Goal: Transaction & Acquisition: Purchase product/service

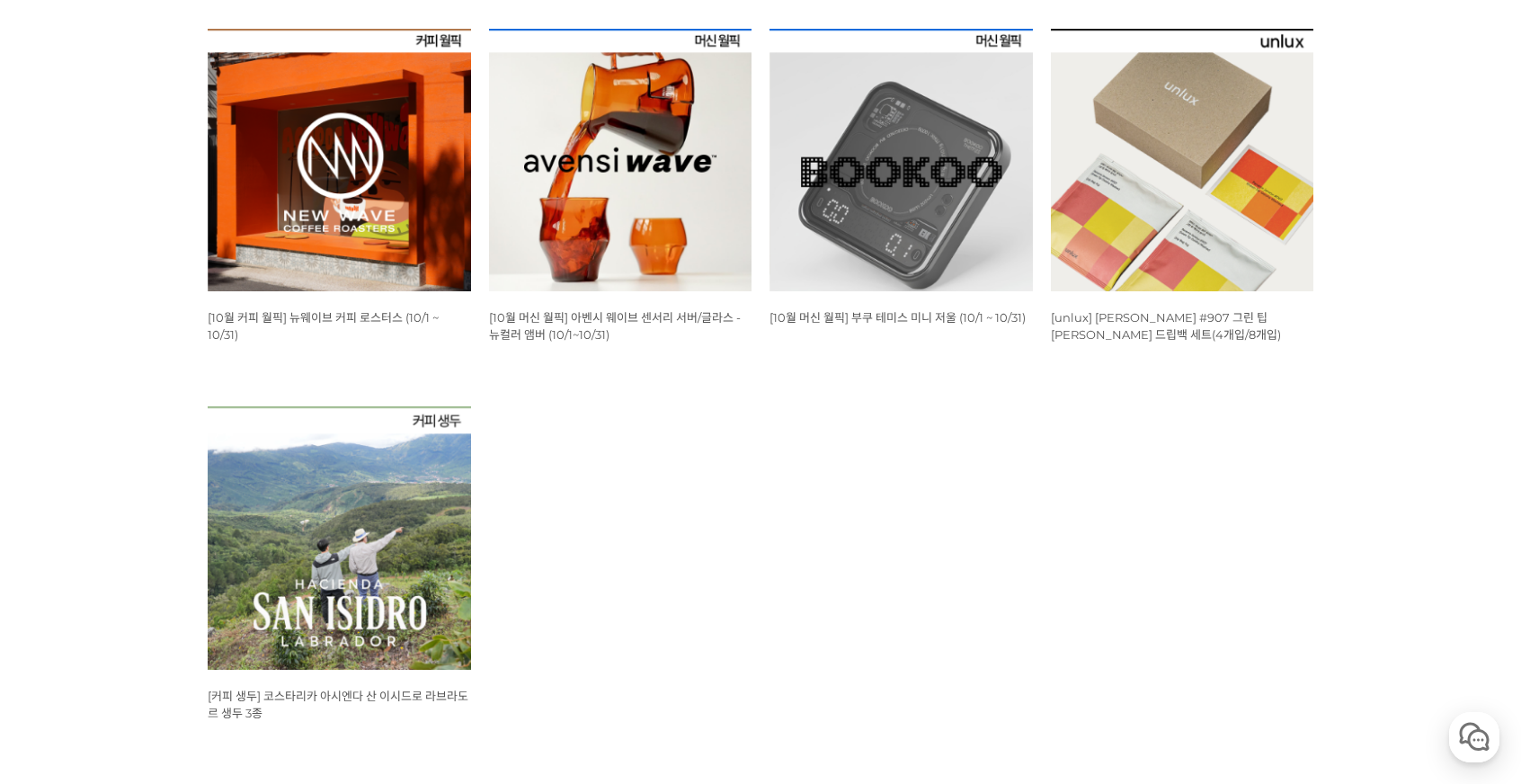
click at [376, 189] on img at bounding box center [340, 160] width 264 height 263
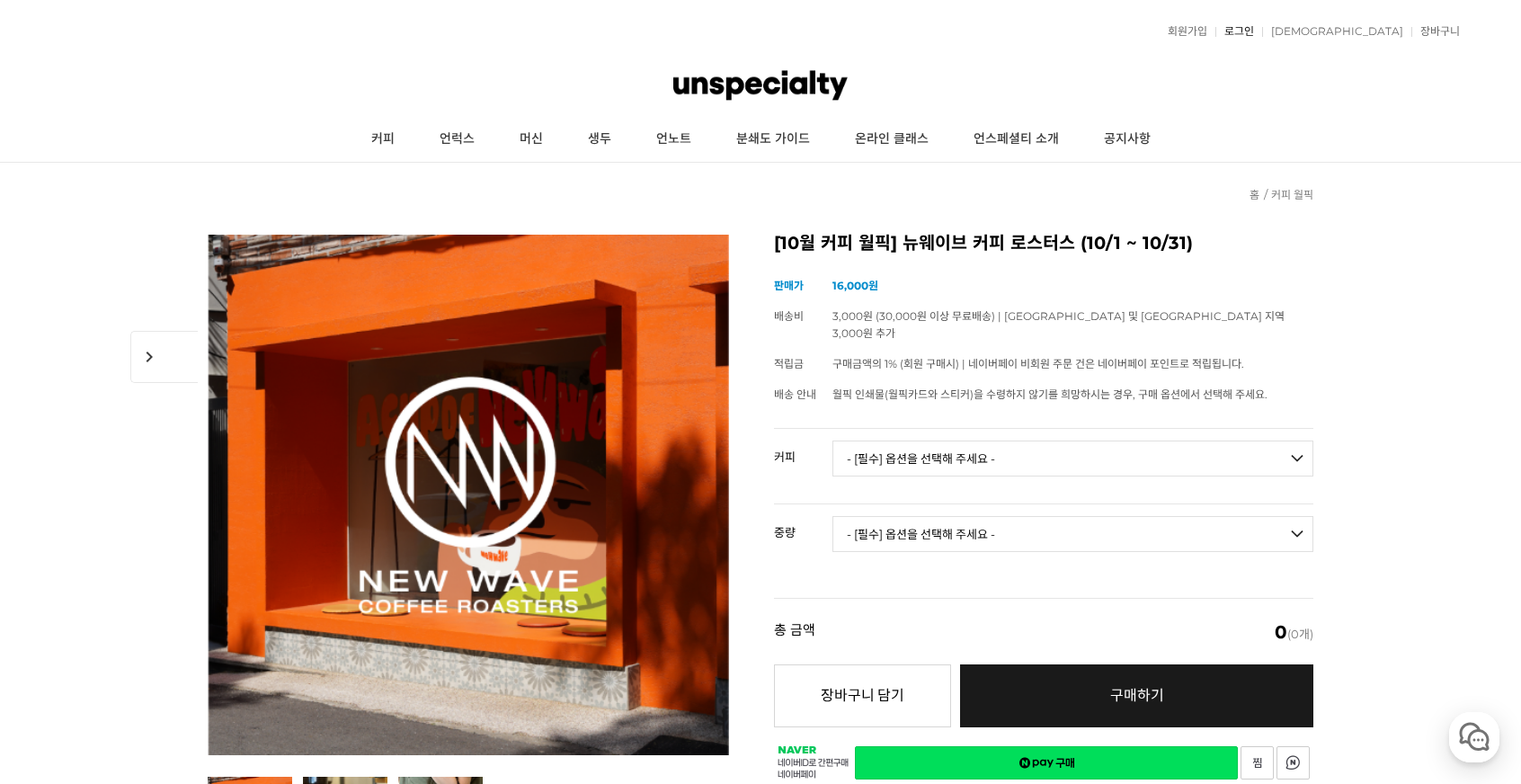
click at [1254, 31] on link "로그인" at bounding box center [1235, 31] width 38 height 11
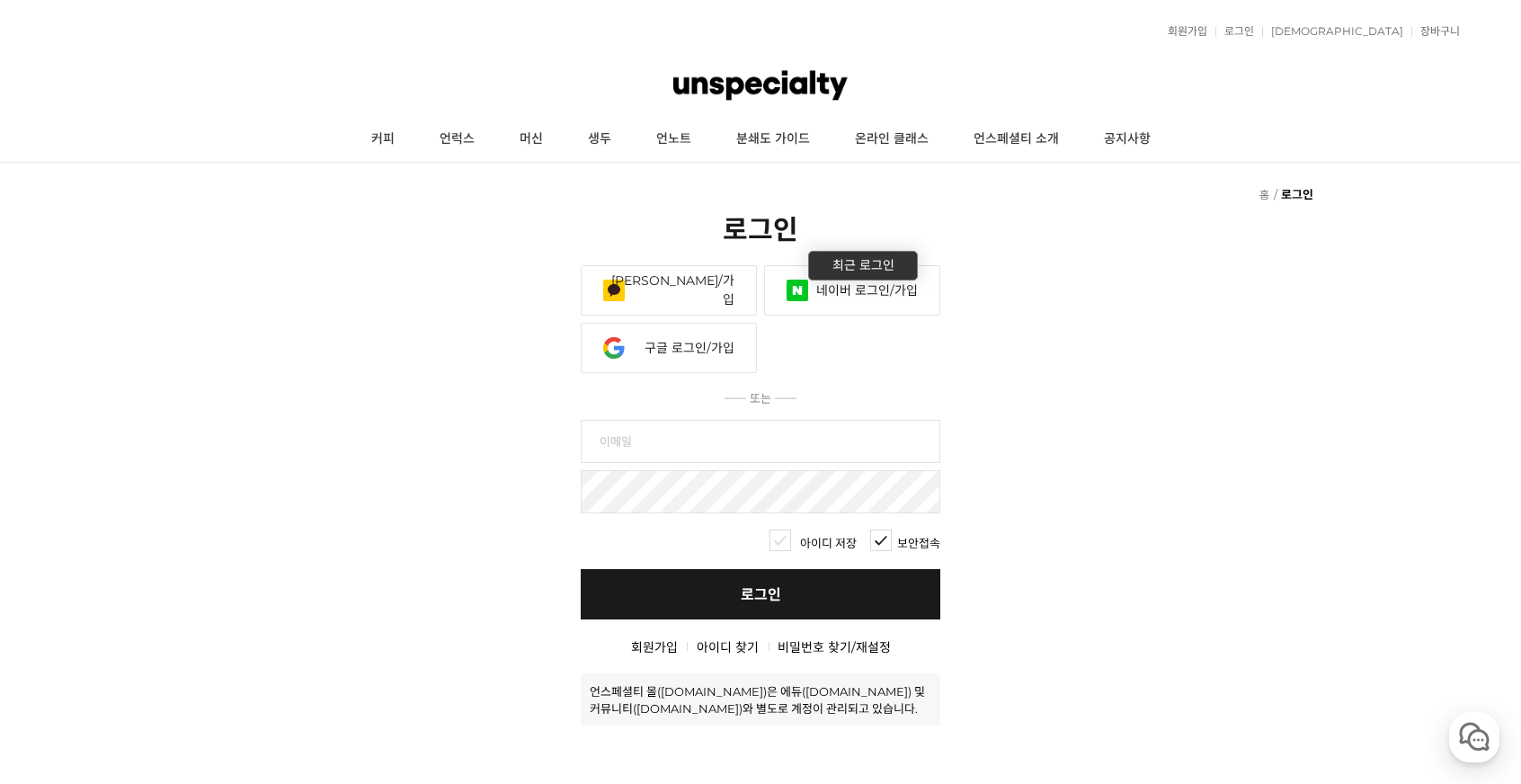
click at [922, 285] on link "네이버 로그인/가입" at bounding box center [852, 290] width 177 height 50
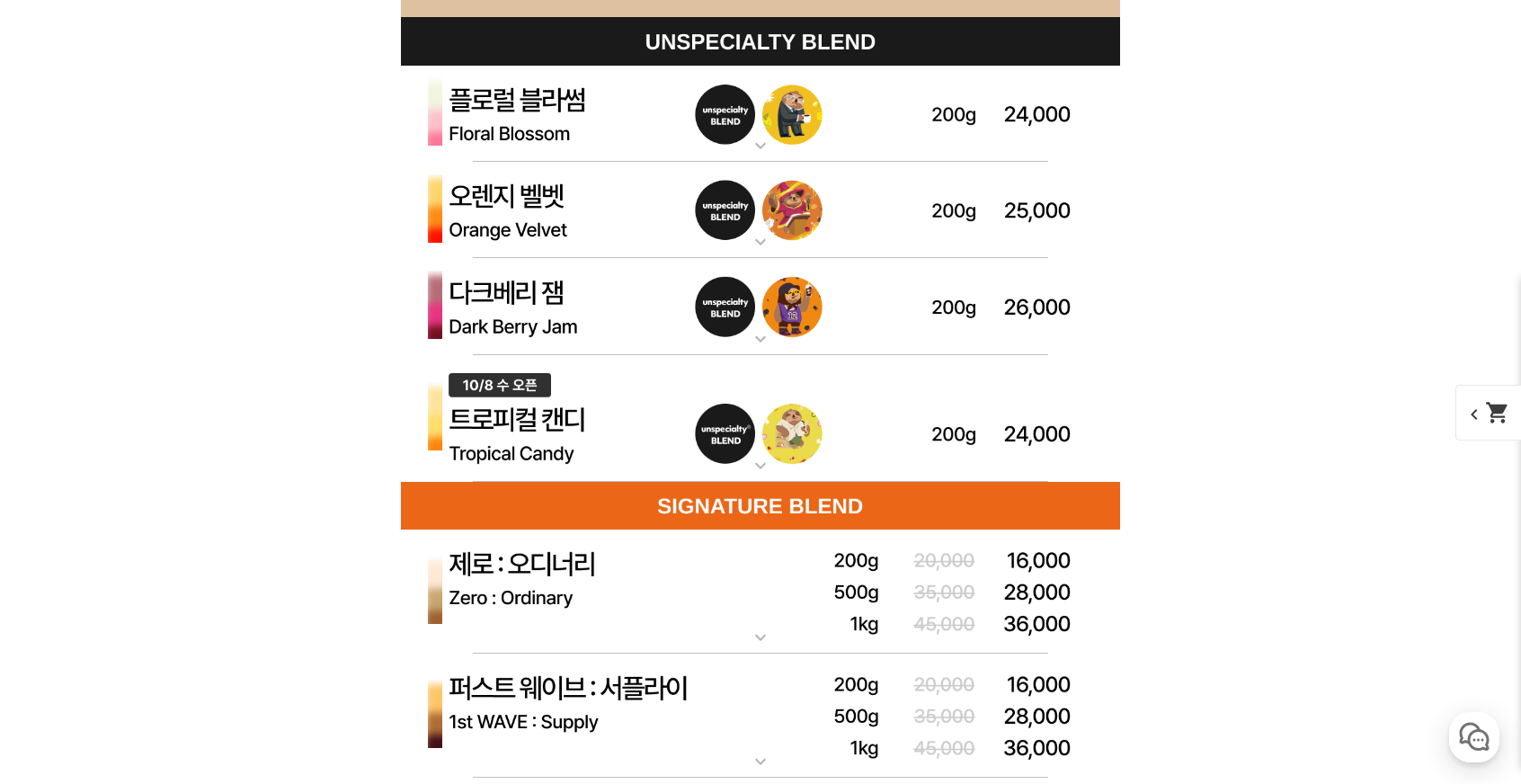
scroll to position [5122, 0]
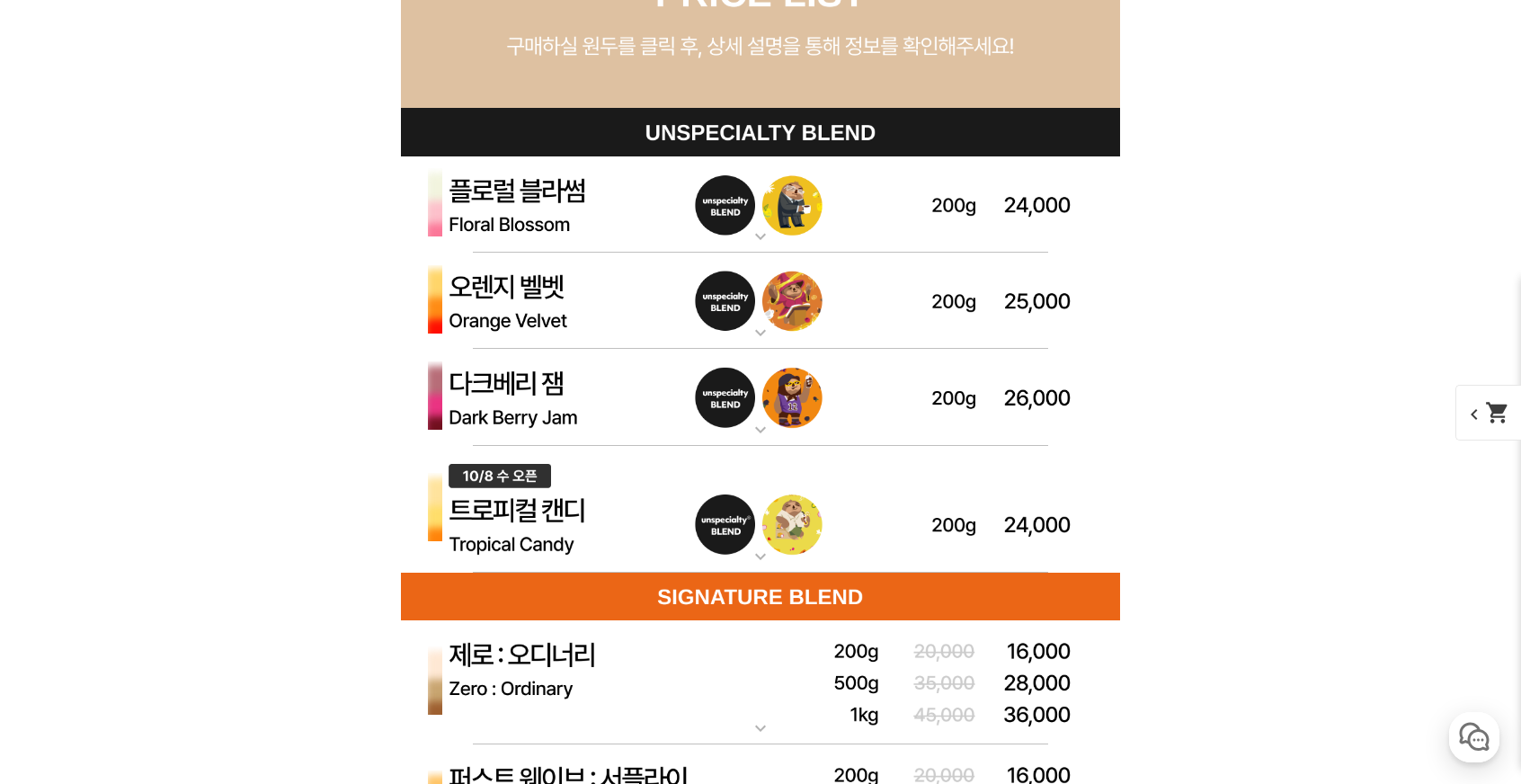
click at [489, 535] on img at bounding box center [760, 509] width 719 height 127
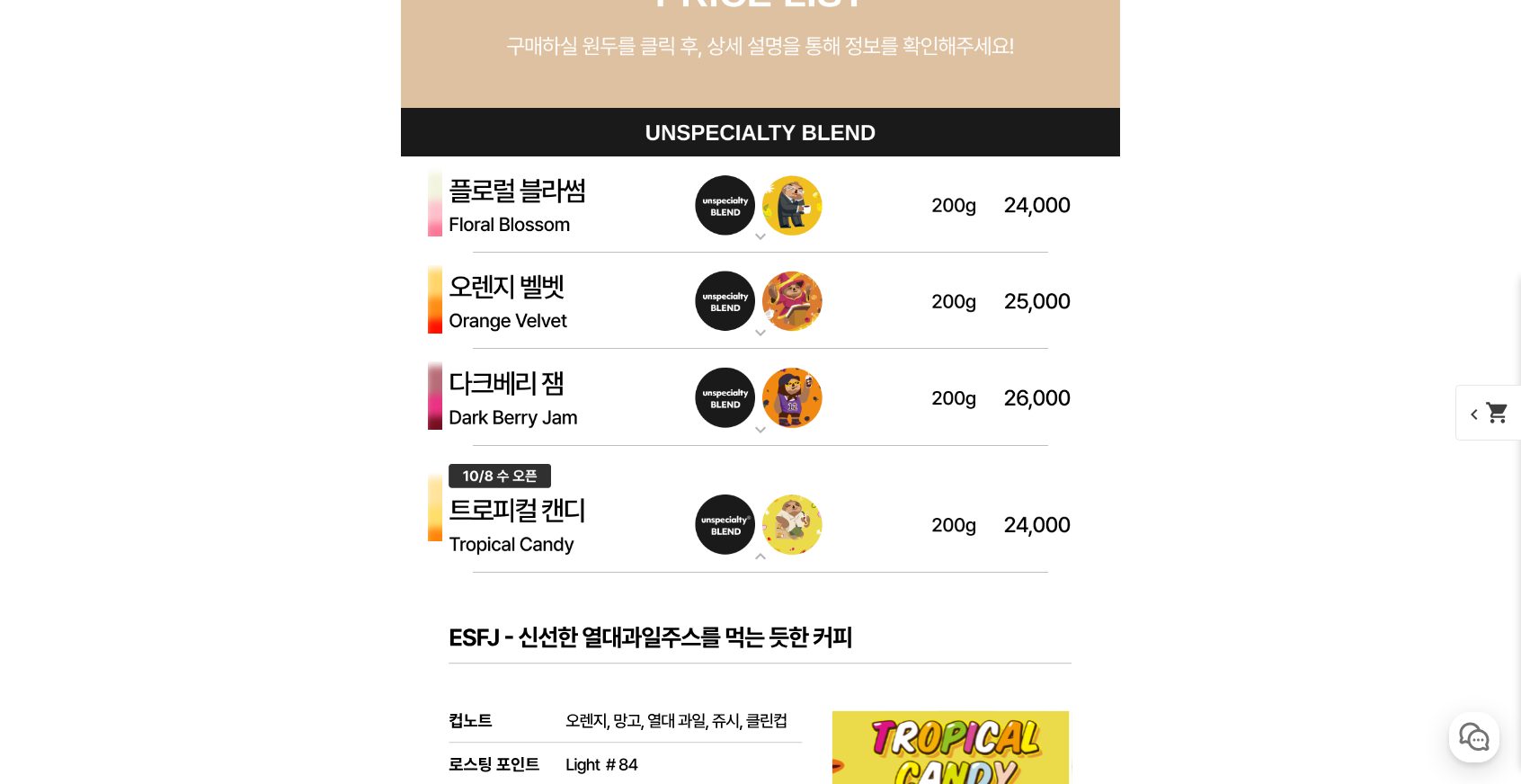
scroll to position [5482, 0]
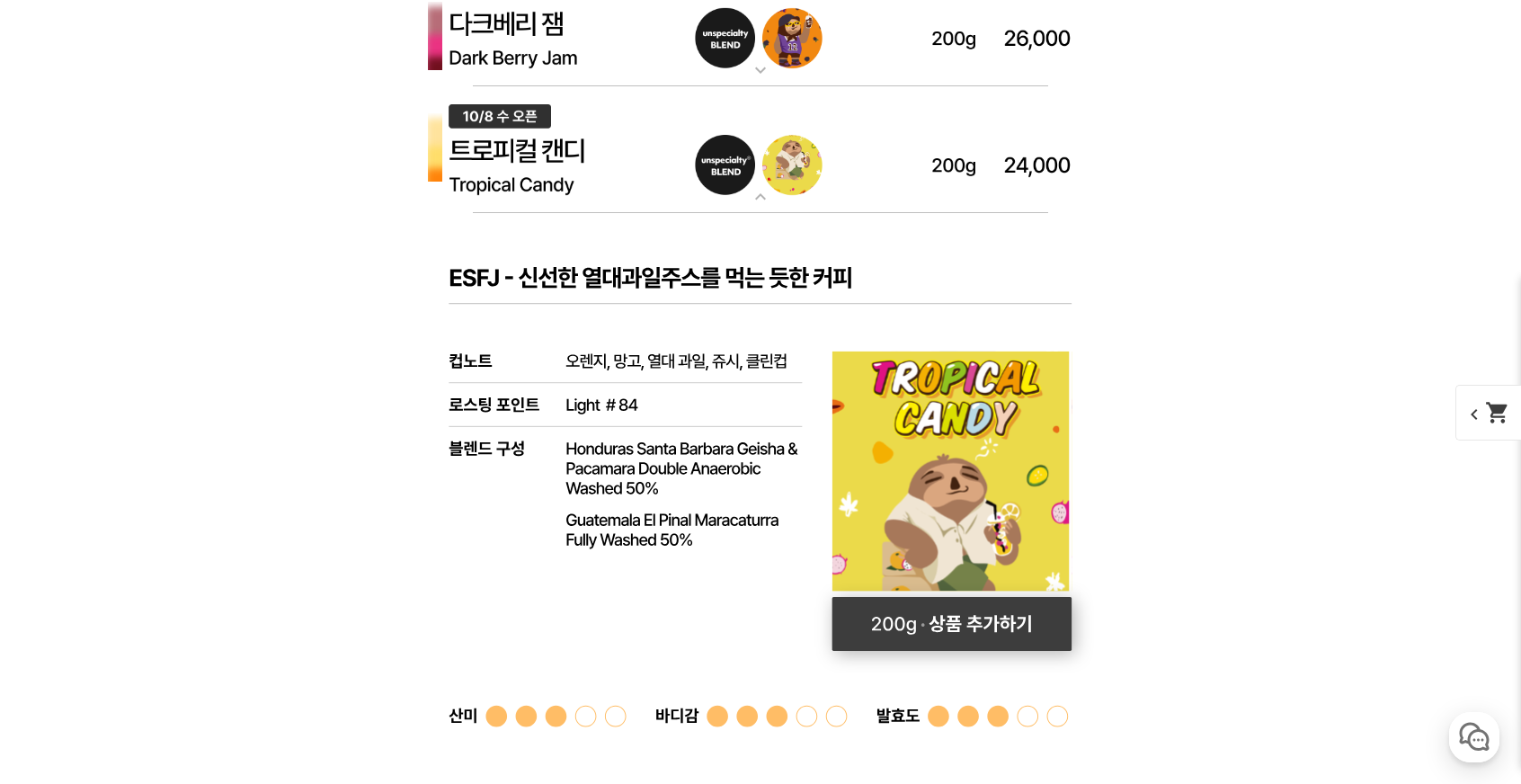
click at [893, 605] on rect at bounding box center [953, 623] width 240 height 54
select select "[10.8 오픈] 트로피컬 캔디 (언스페셜티 블렌드)"
select select "200g"
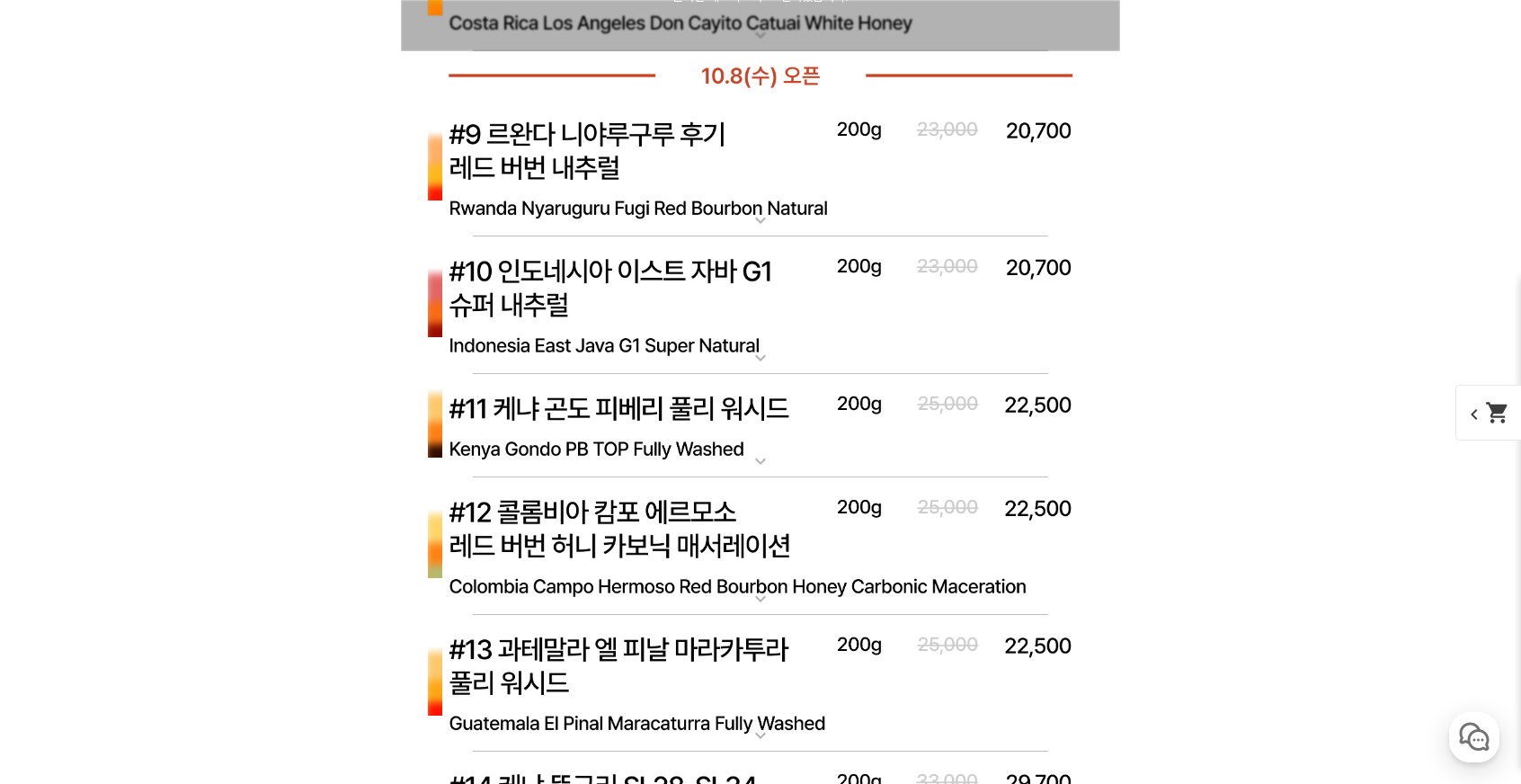
scroll to position [8716, 0]
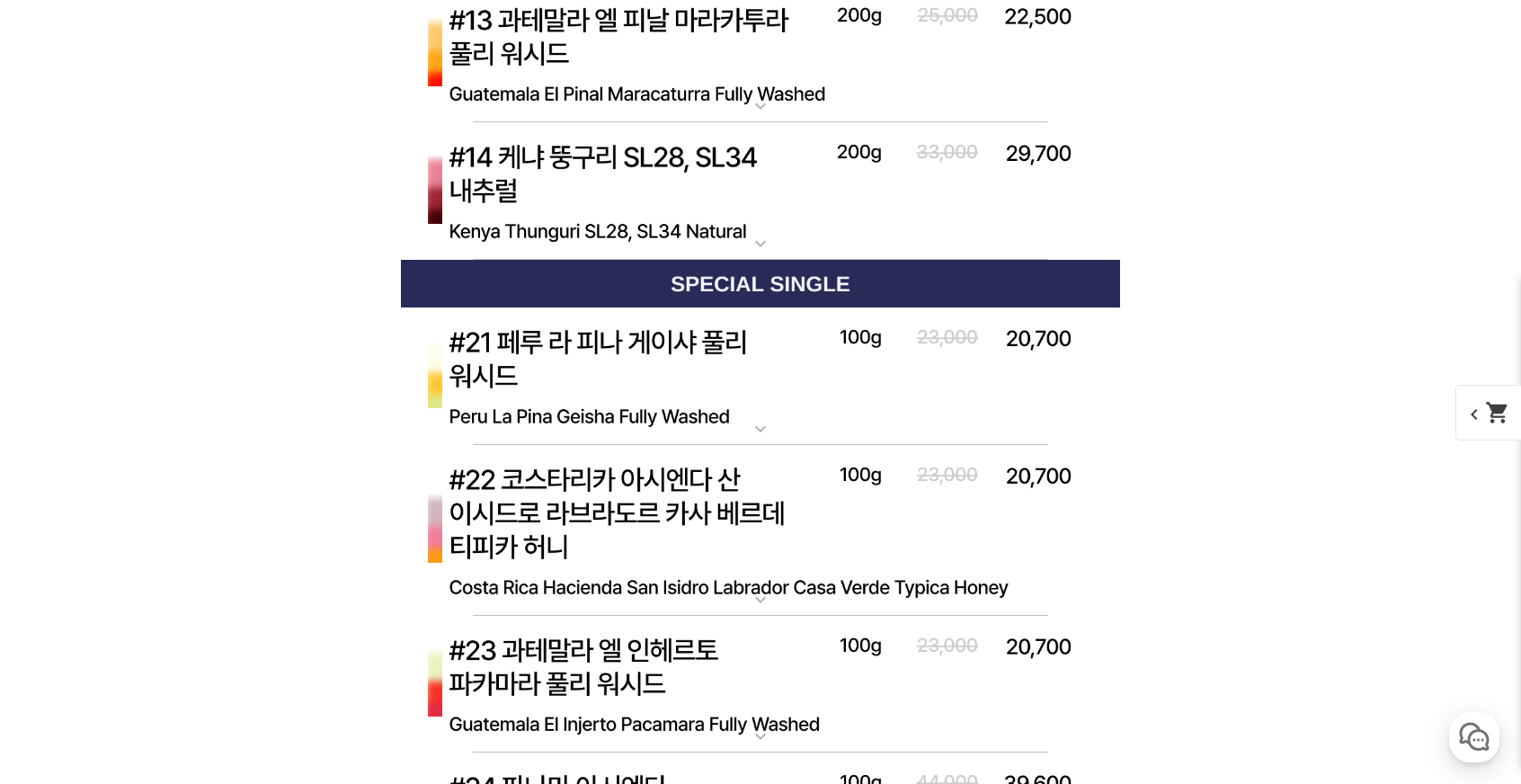
click at [784, 381] on img at bounding box center [760, 376] width 719 height 138
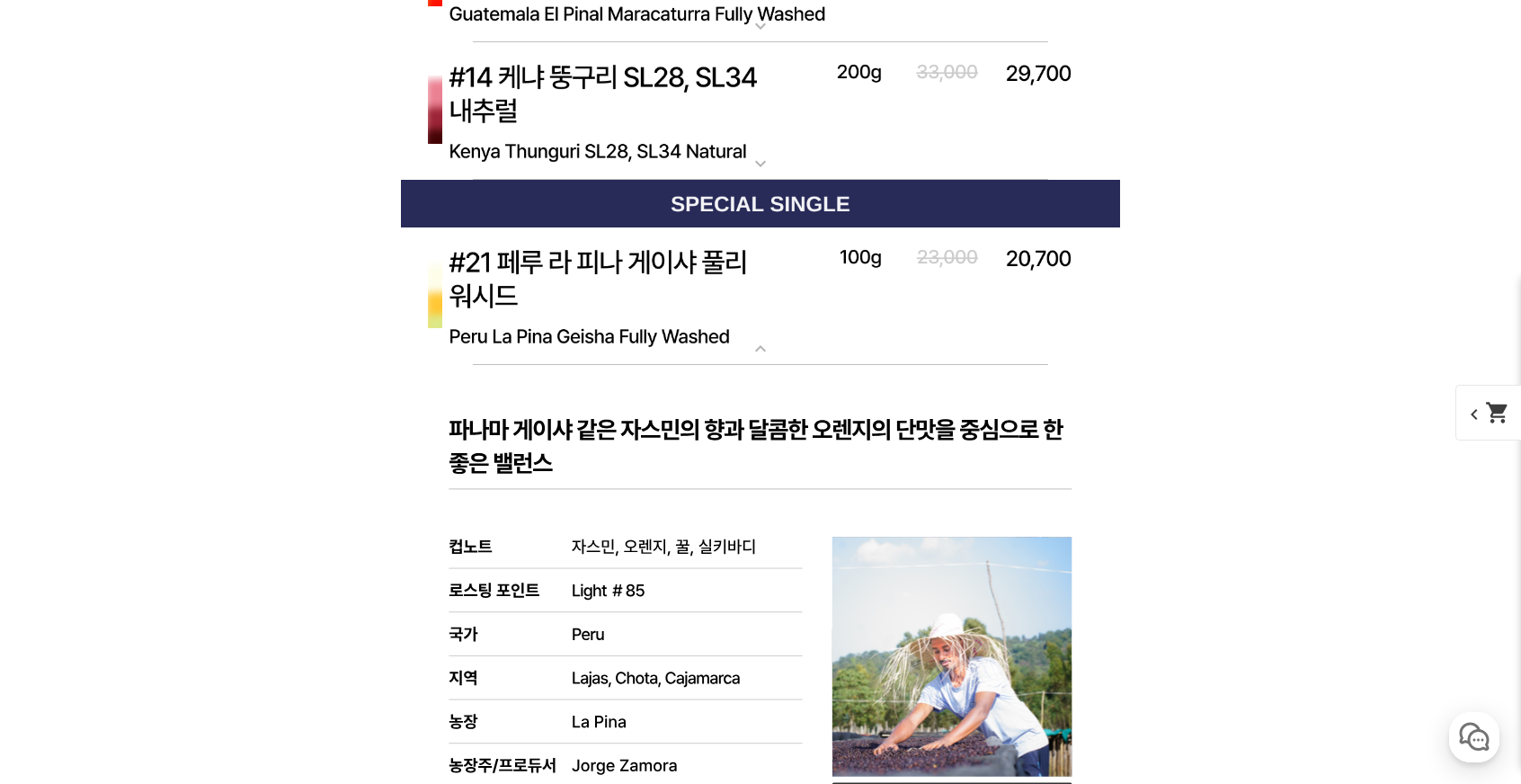
scroll to position [8897, 0]
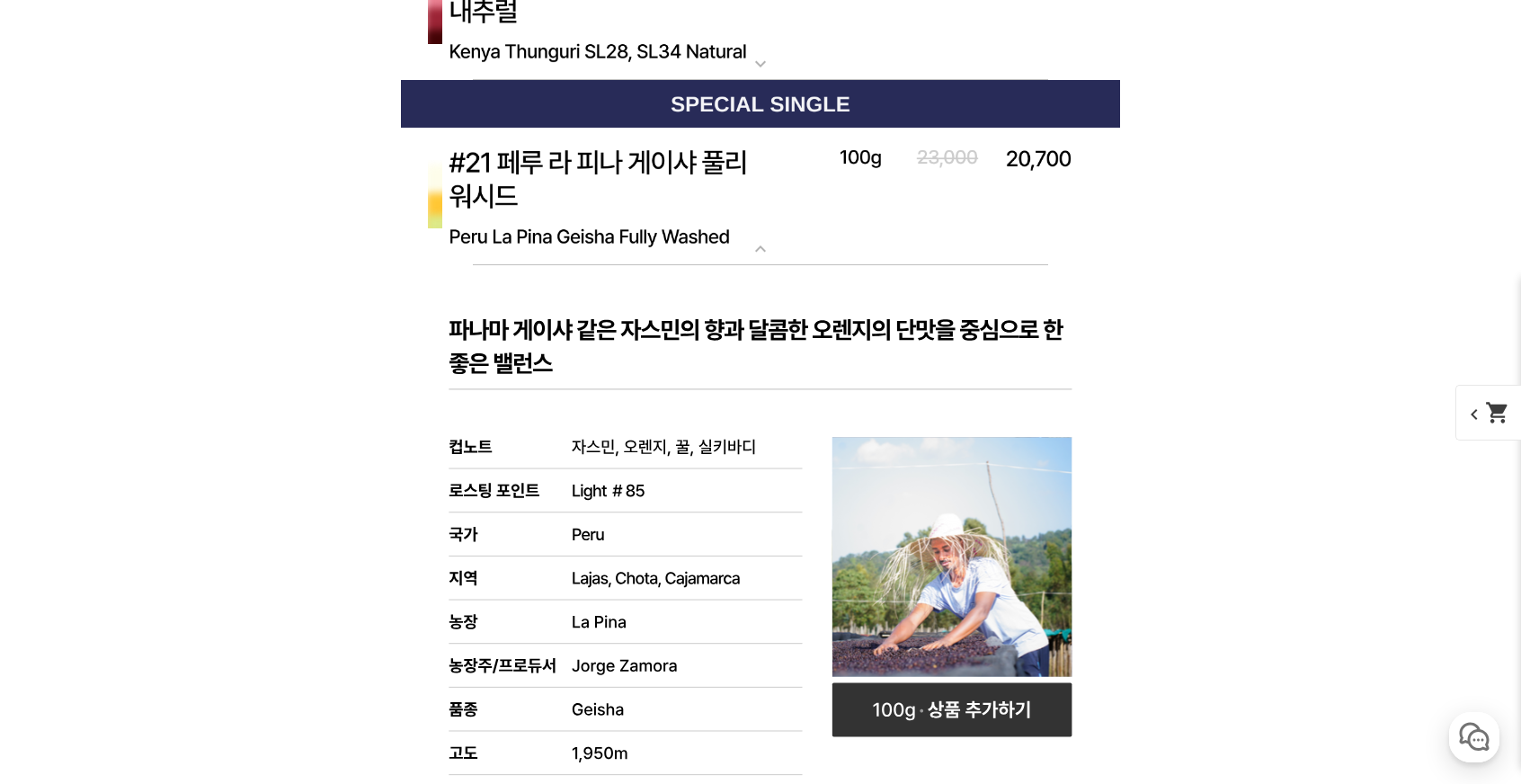
click at [845, 225] on img at bounding box center [760, 196] width 719 height 138
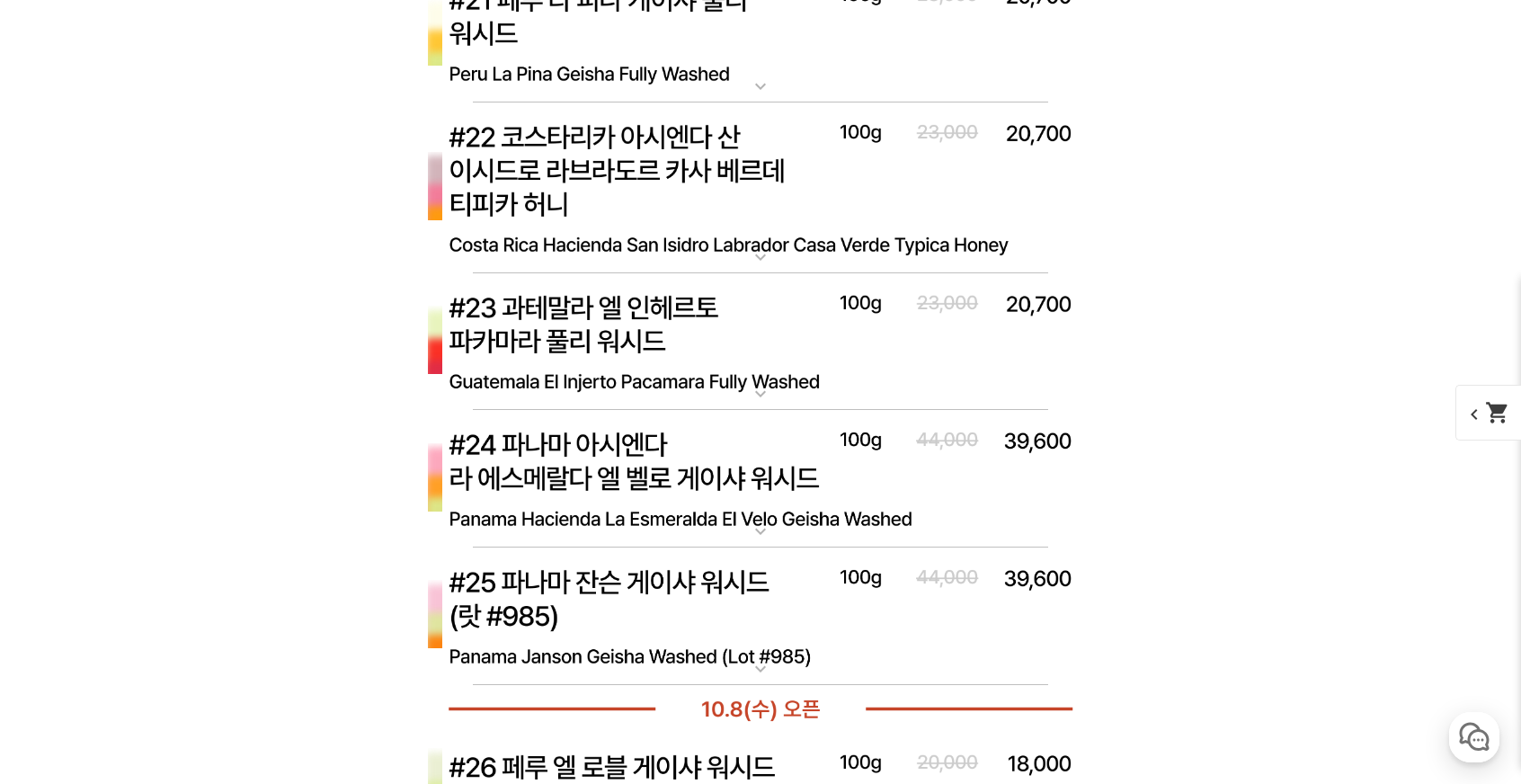
scroll to position [9076, 0]
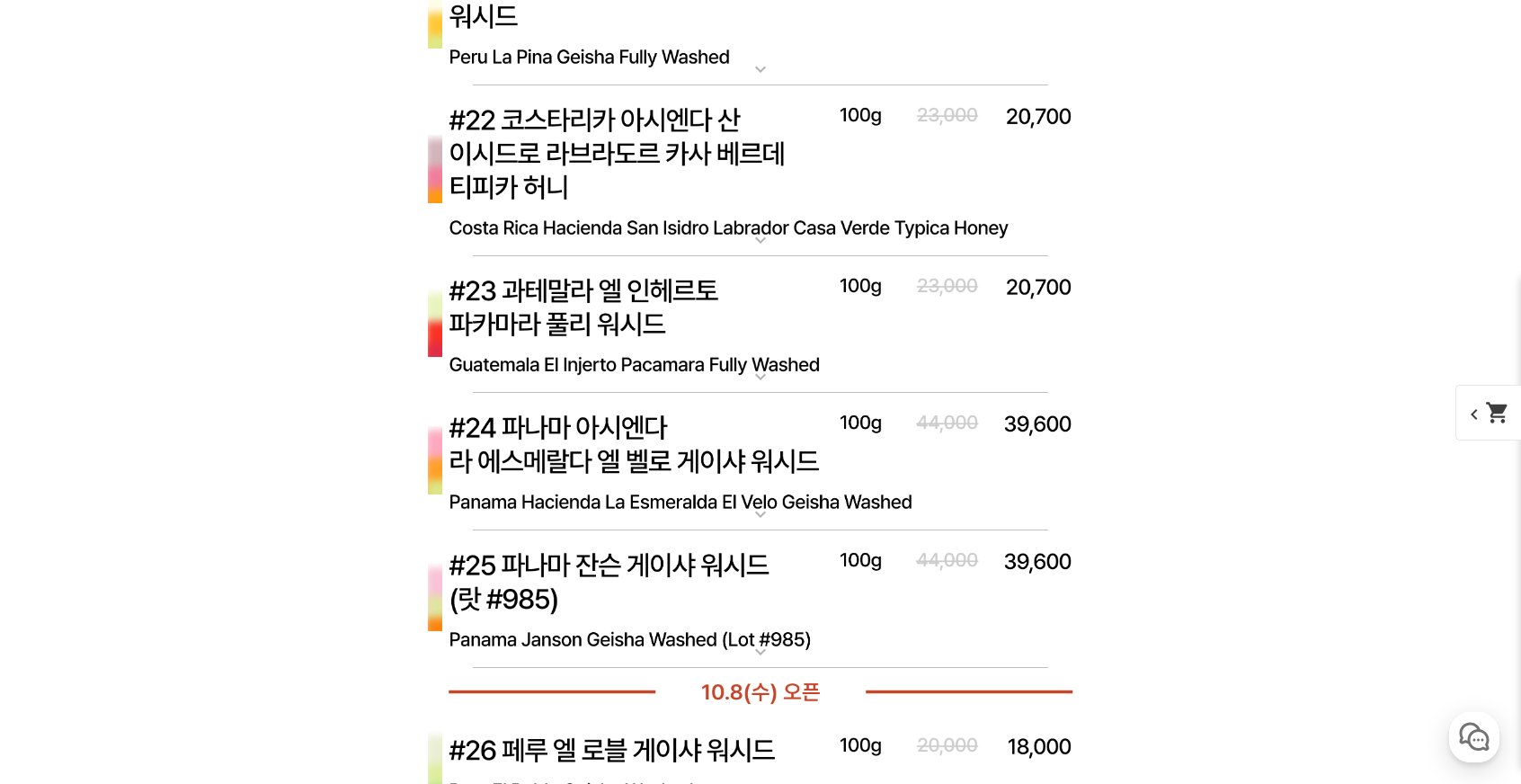
click at [764, 607] on img at bounding box center [760, 599] width 719 height 138
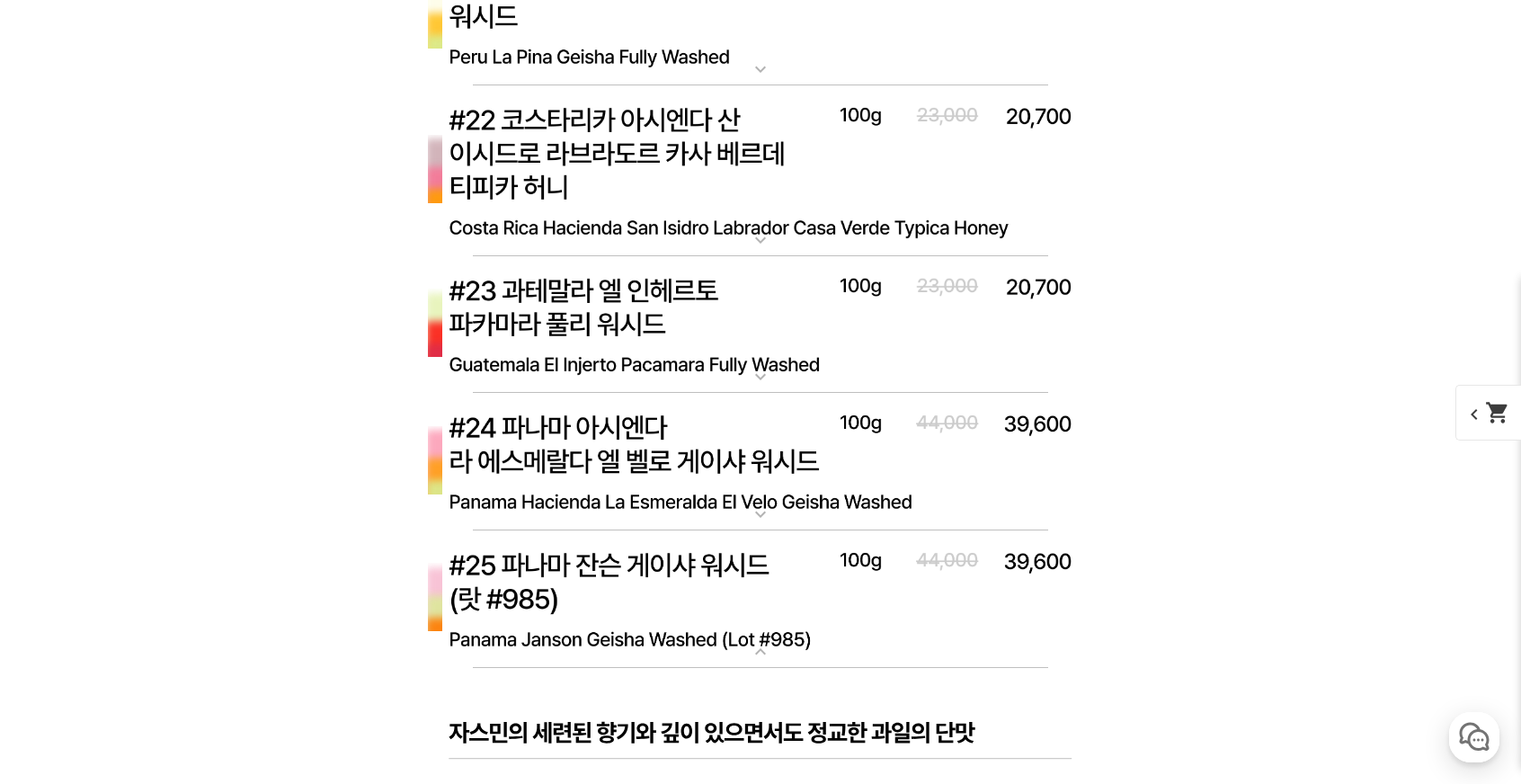
scroll to position [9255, 0]
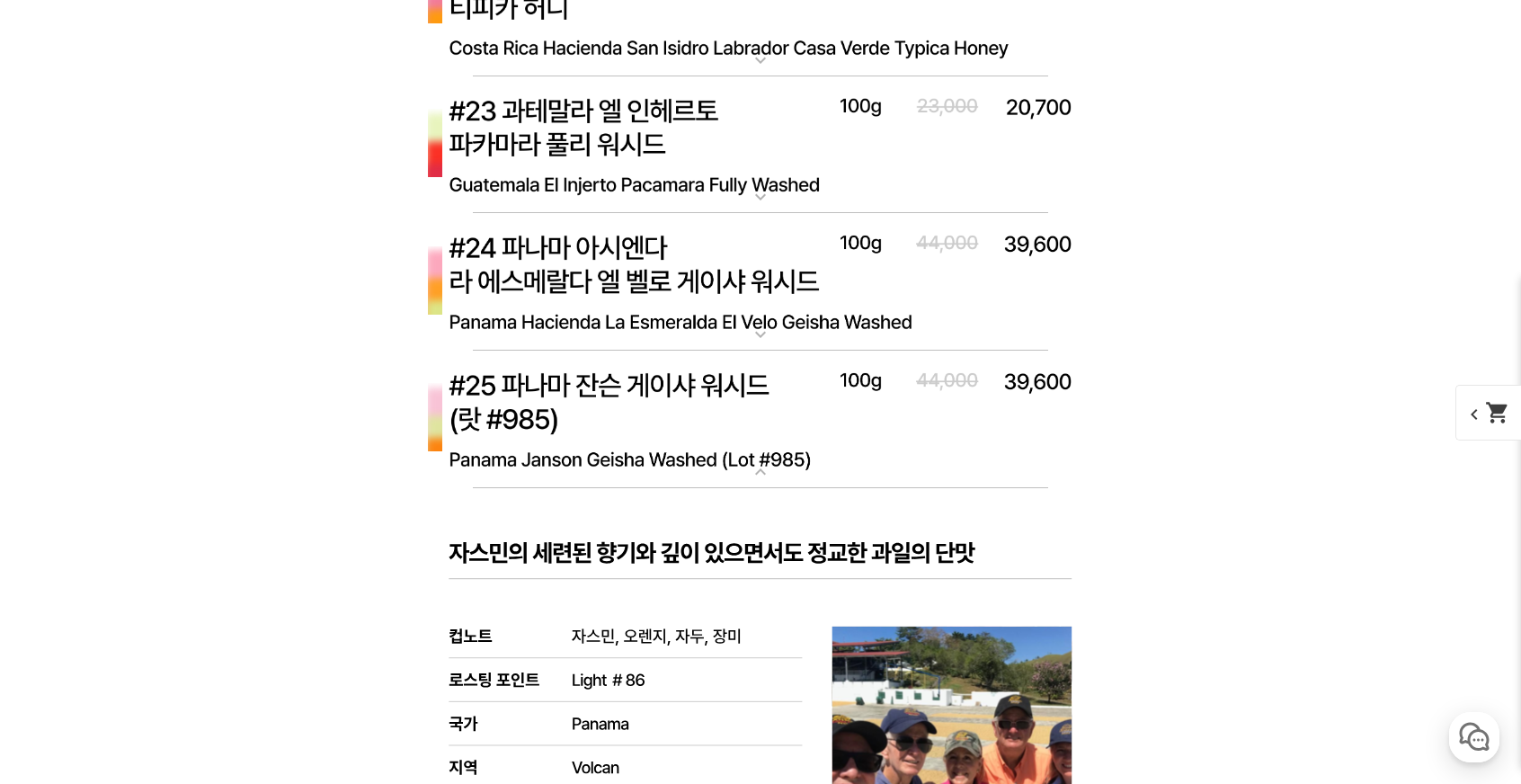
click at [778, 400] on img at bounding box center [760, 419] width 719 height 138
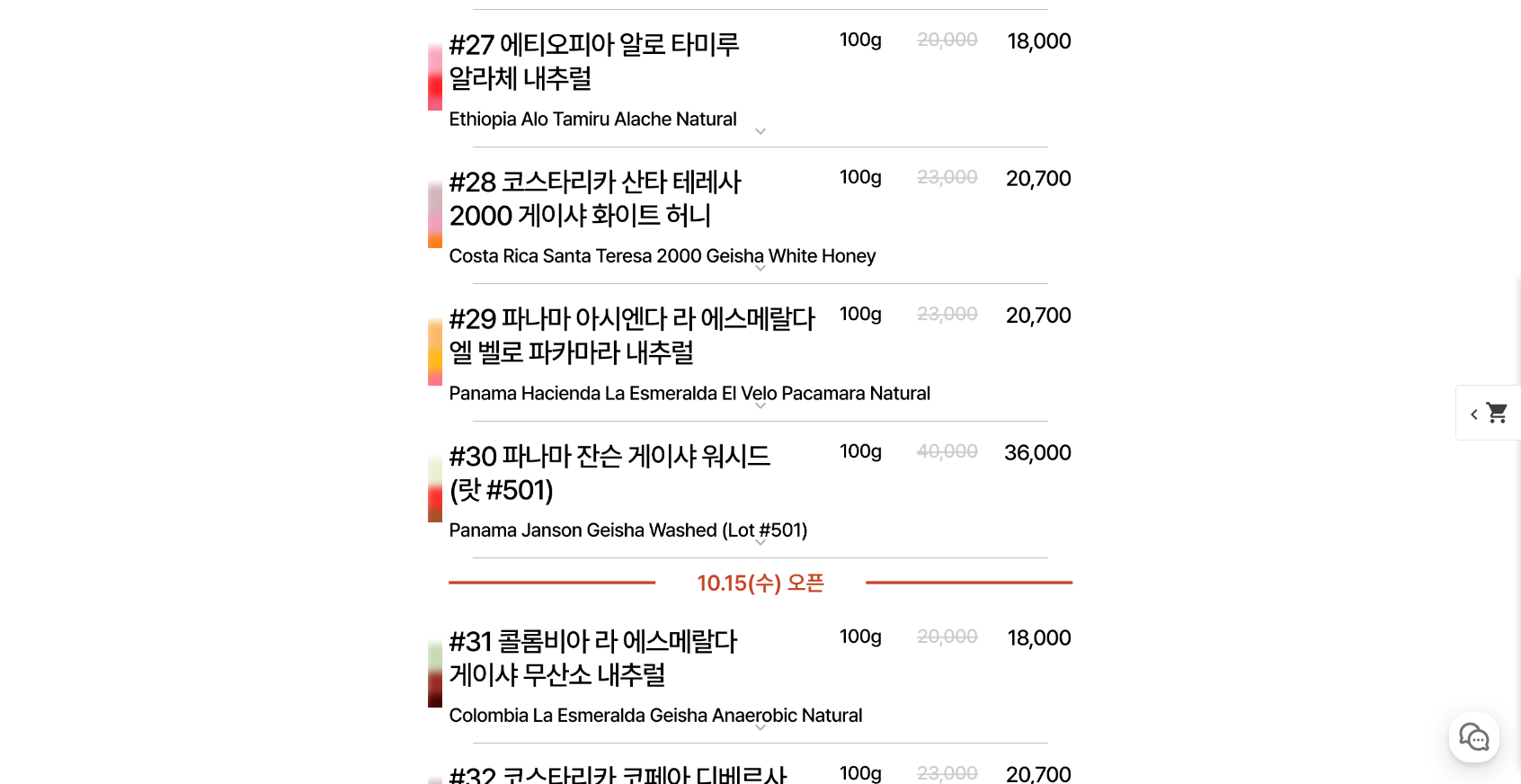
scroll to position [9795, 0]
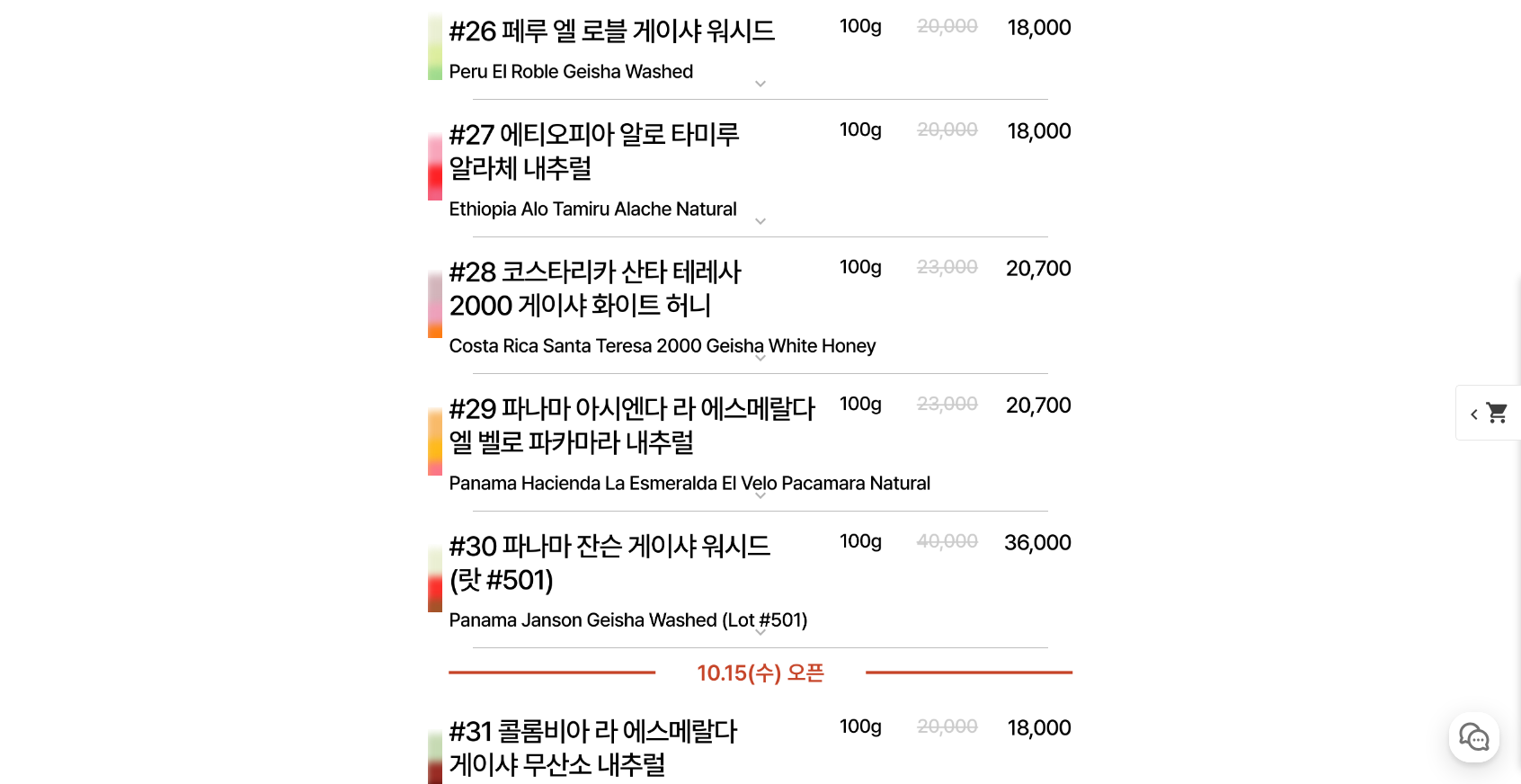
click at [674, 274] on img at bounding box center [760, 306] width 719 height 138
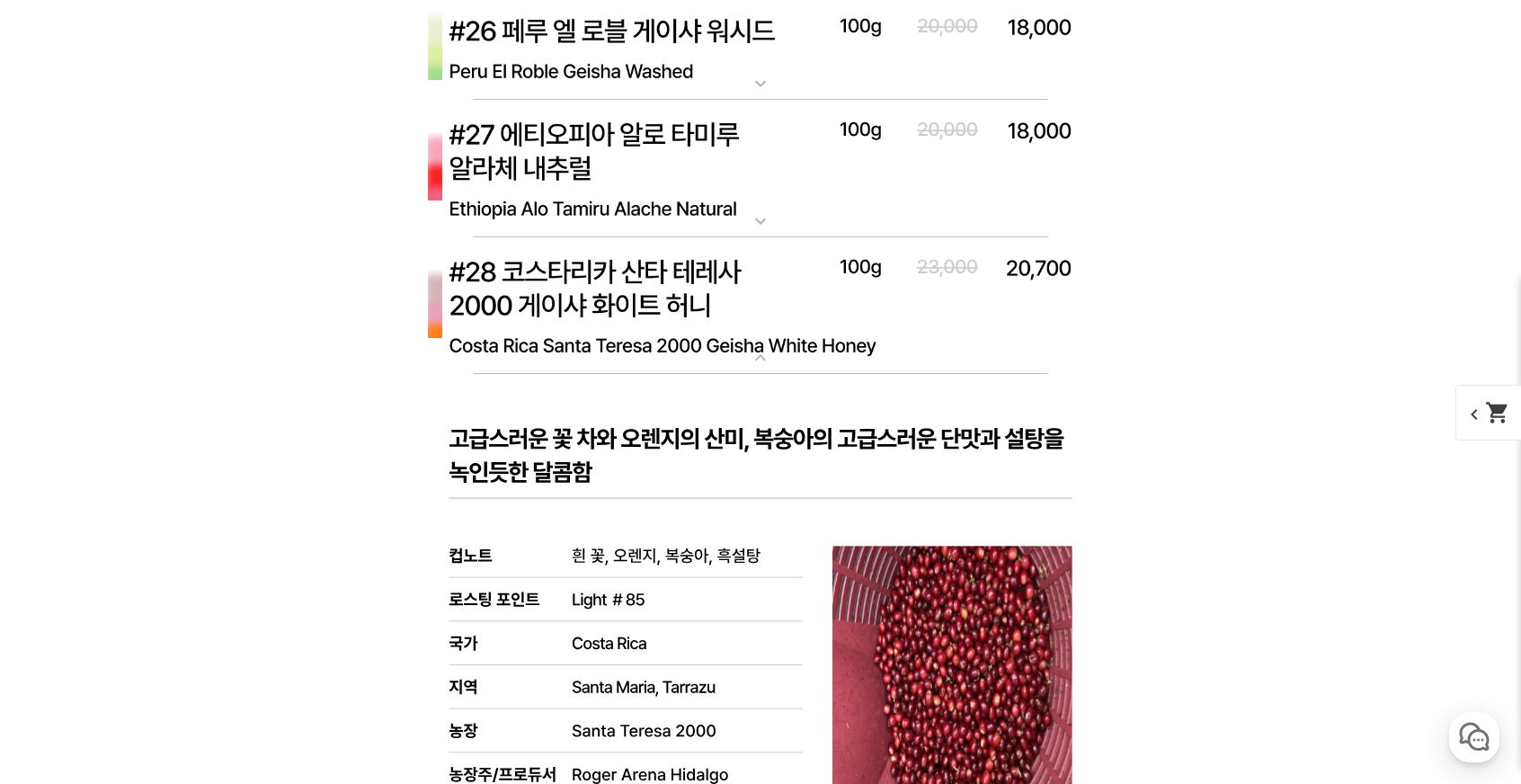
click at [674, 274] on img at bounding box center [760, 306] width 719 height 138
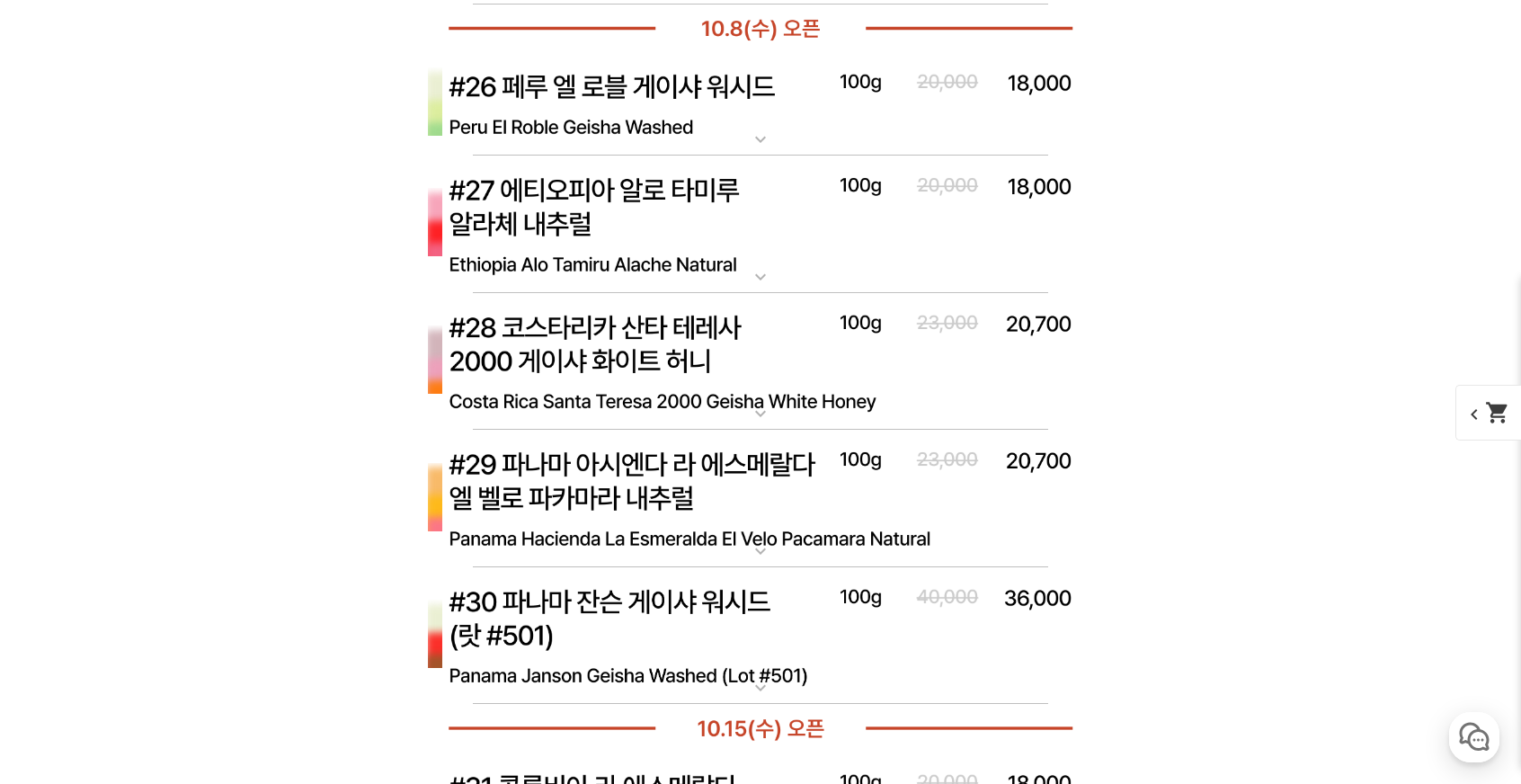
scroll to position [9705, 0]
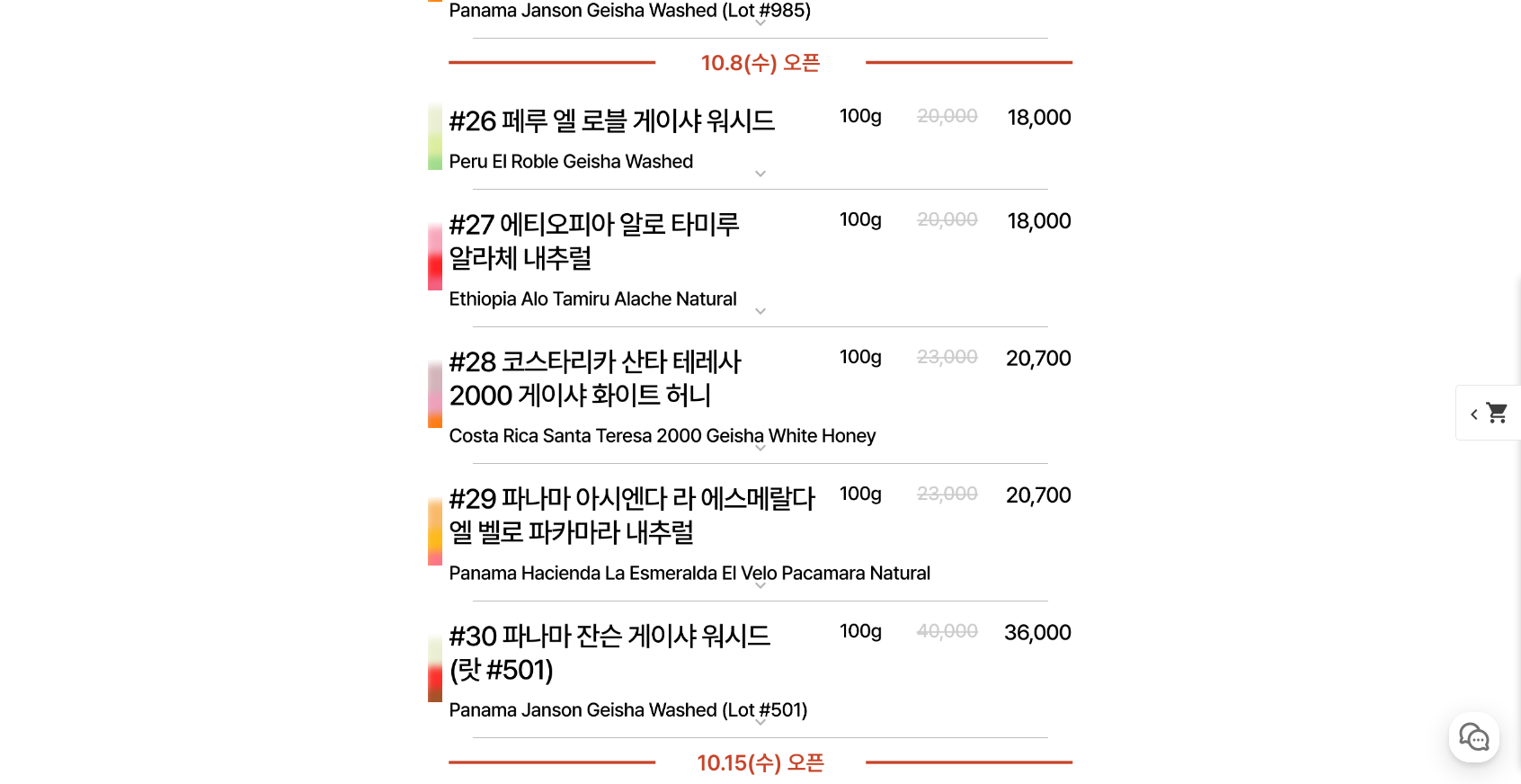
click at [674, 274] on img at bounding box center [760, 258] width 719 height 138
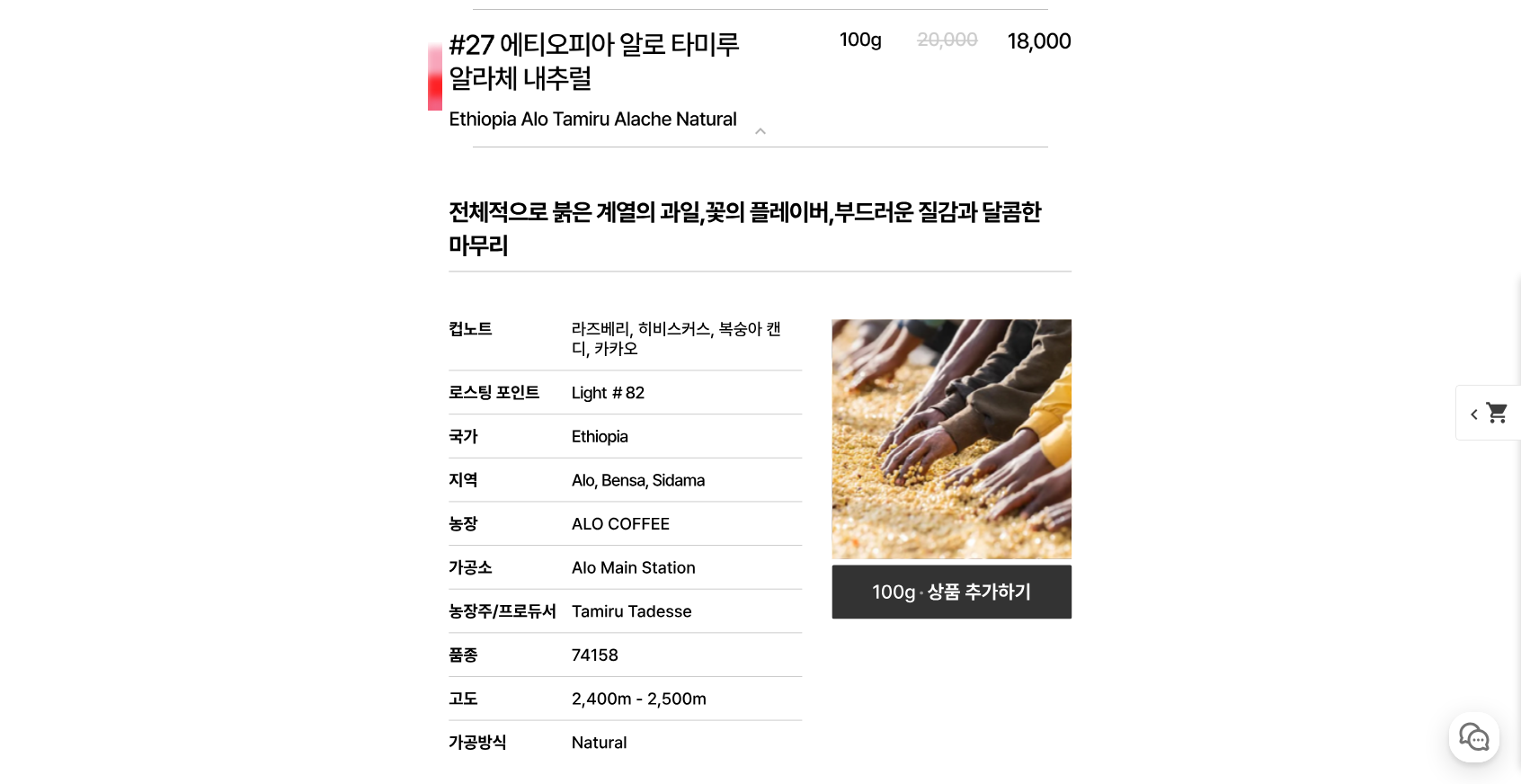
scroll to position [9615, 0]
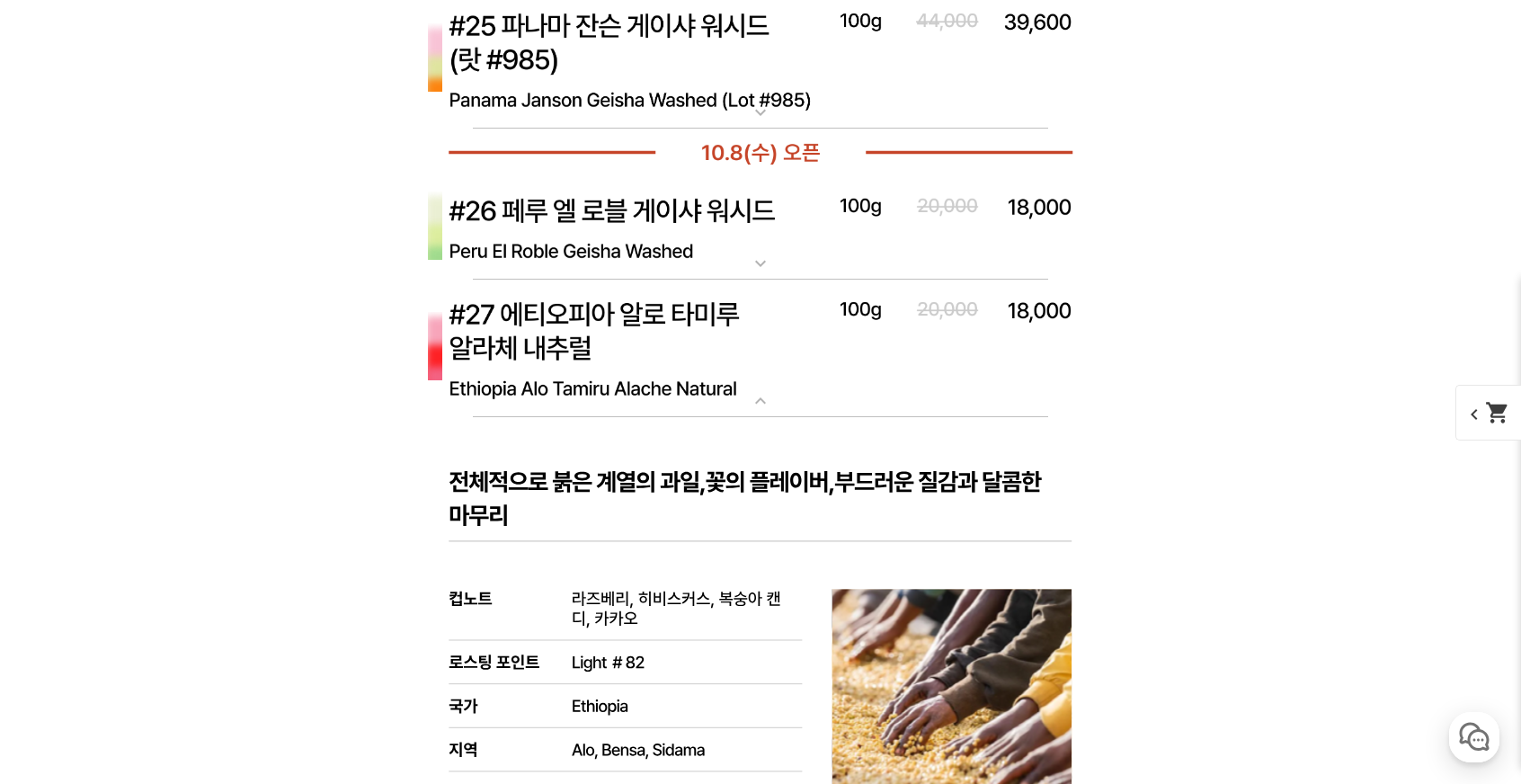
click at [680, 301] on img at bounding box center [760, 348] width 719 height 138
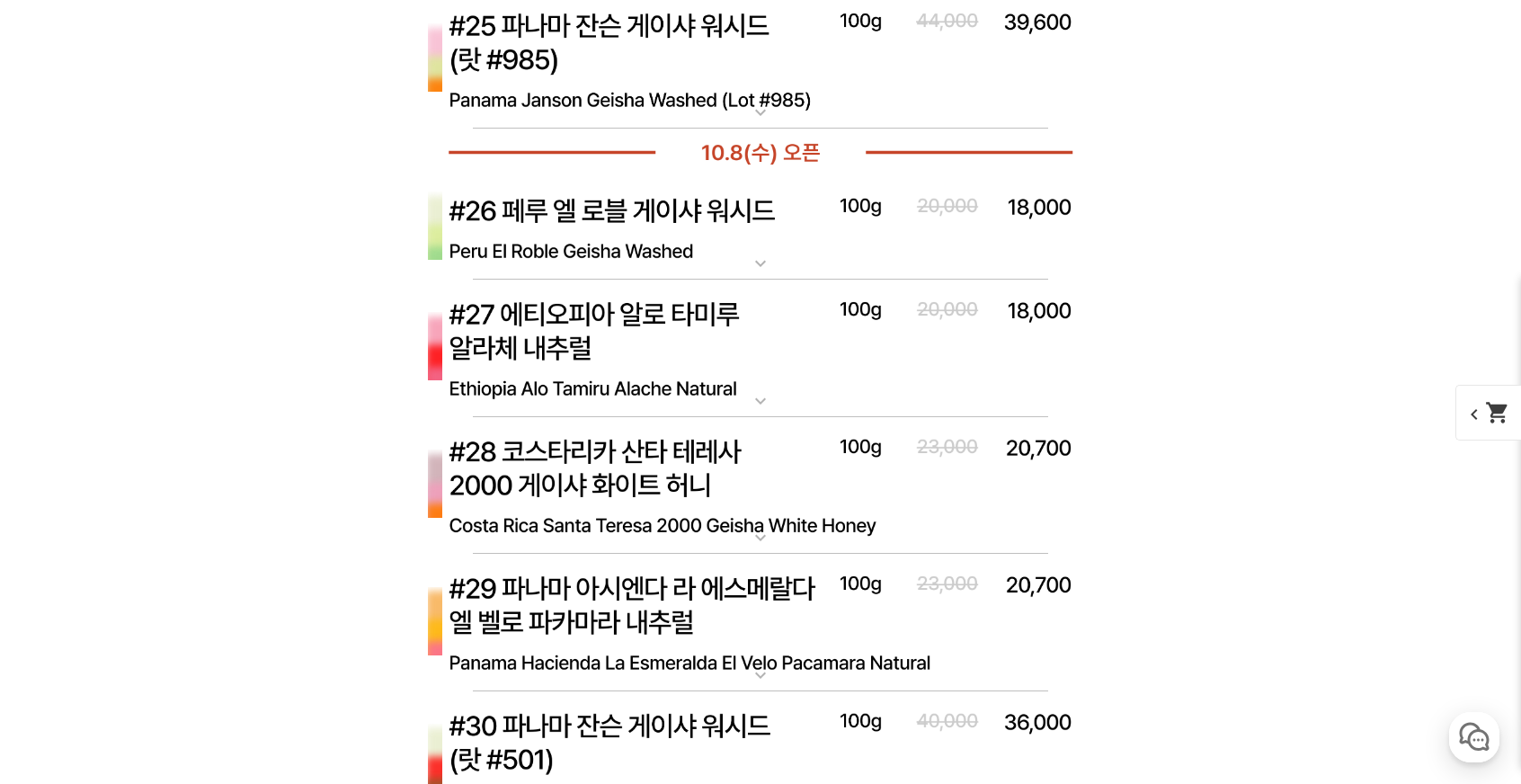
click at [678, 234] on img at bounding box center [760, 229] width 719 height 104
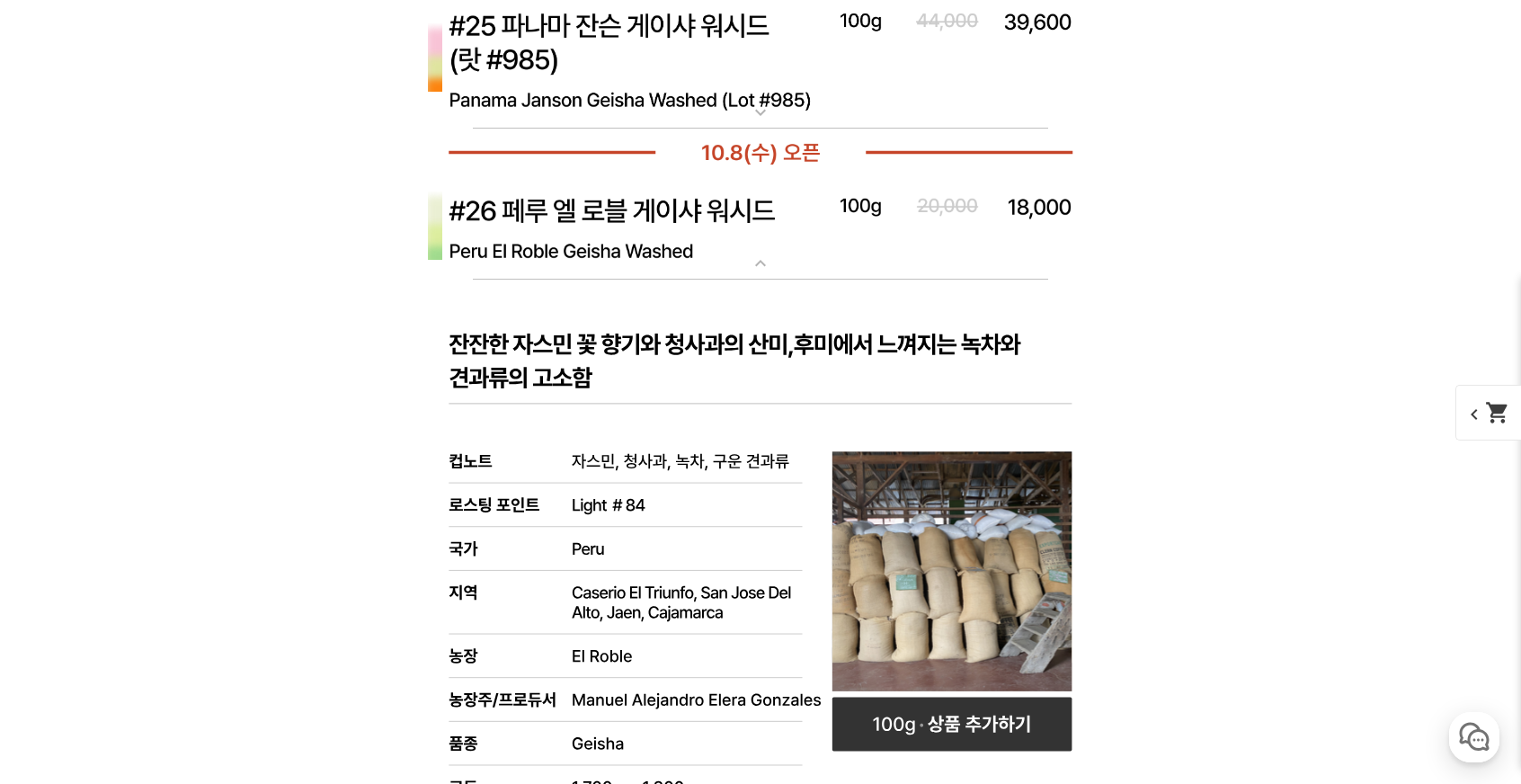
click at [678, 234] on img at bounding box center [760, 229] width 719 height 104
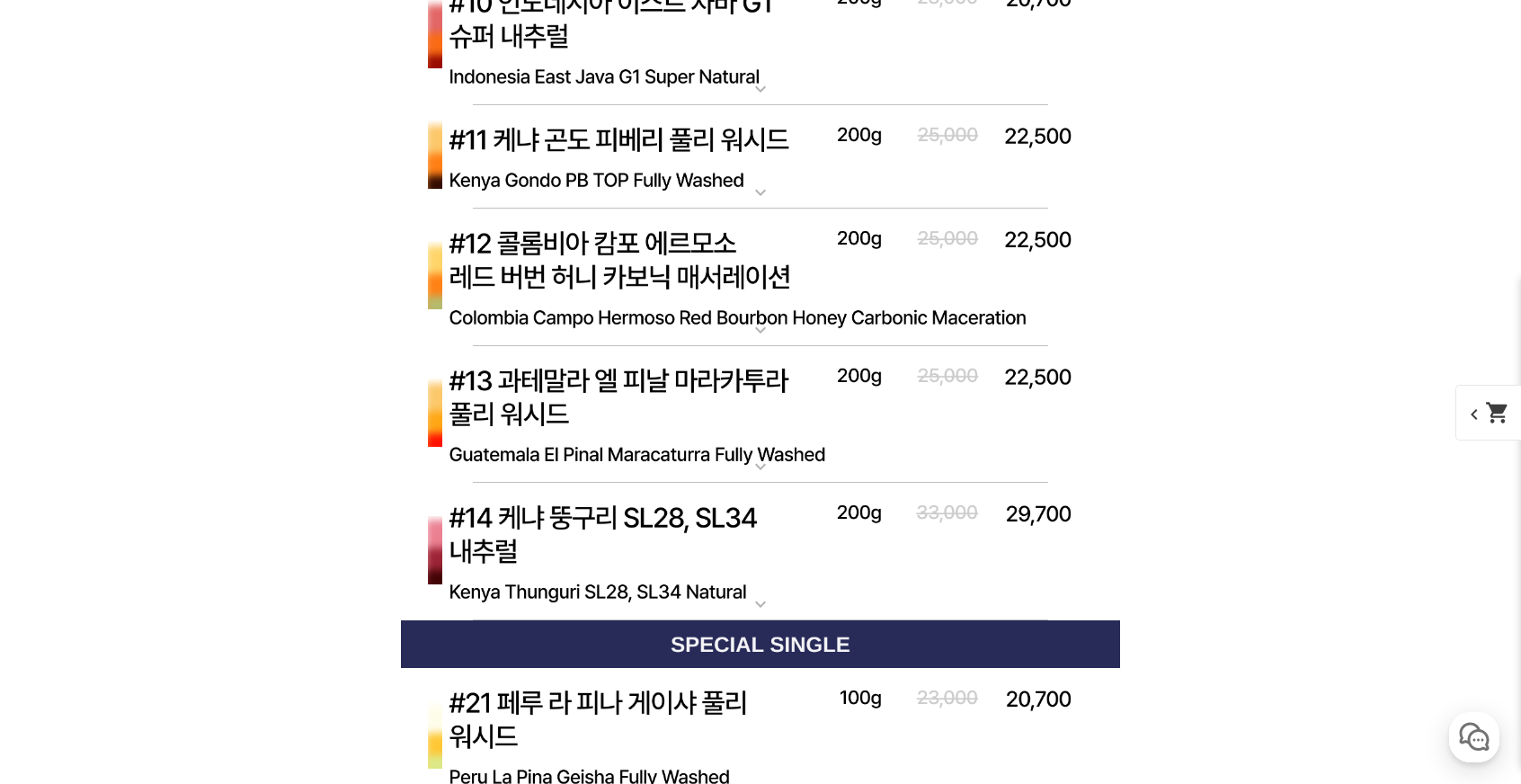
scroll to position [8357, 0]
click at [573, 526] on img at bounding box center [760, 550] width 719 height 138
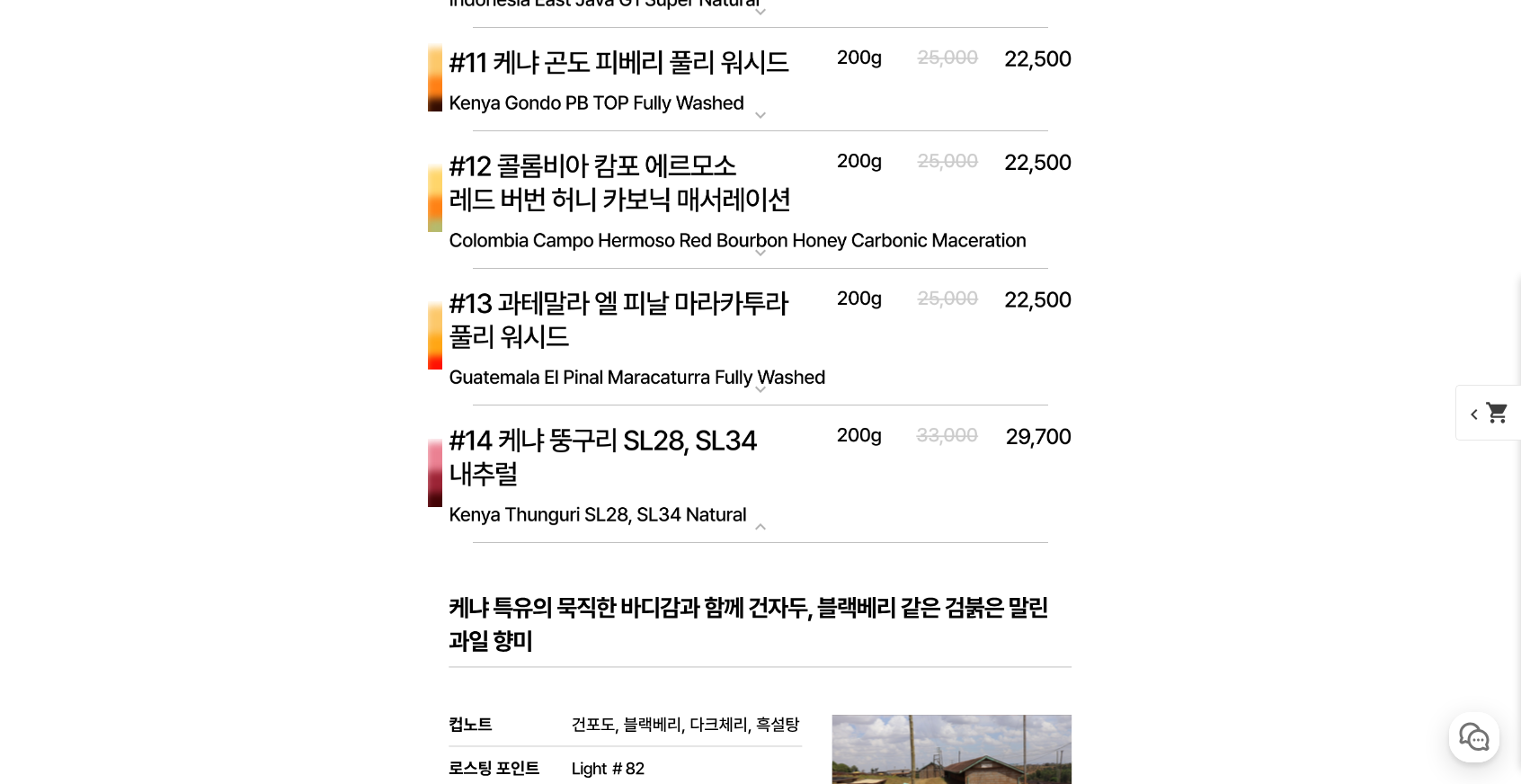
scroll to position [8537, 0]
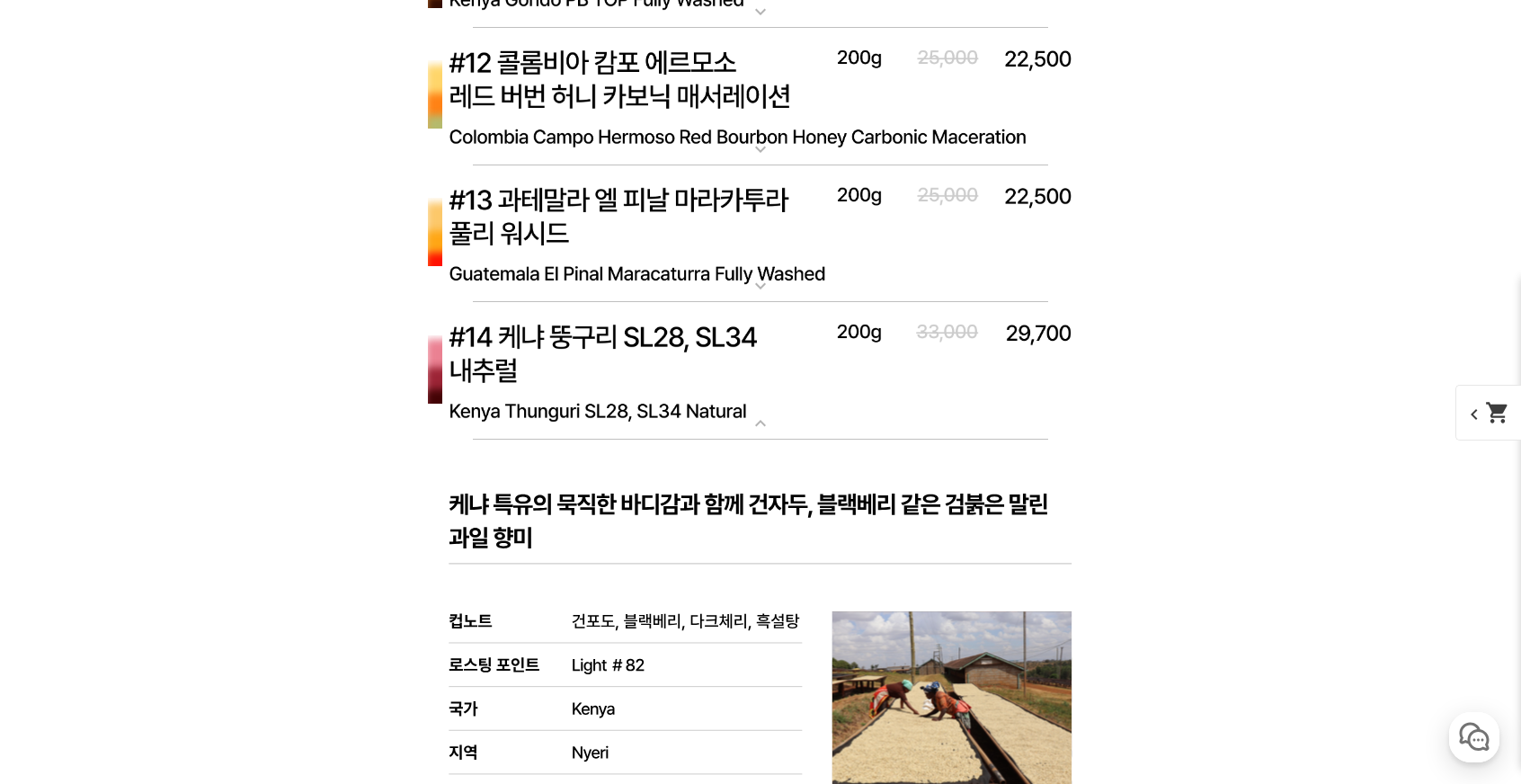
click at [665, 357] on img at bounding box center [760, 371] width 719 height 138
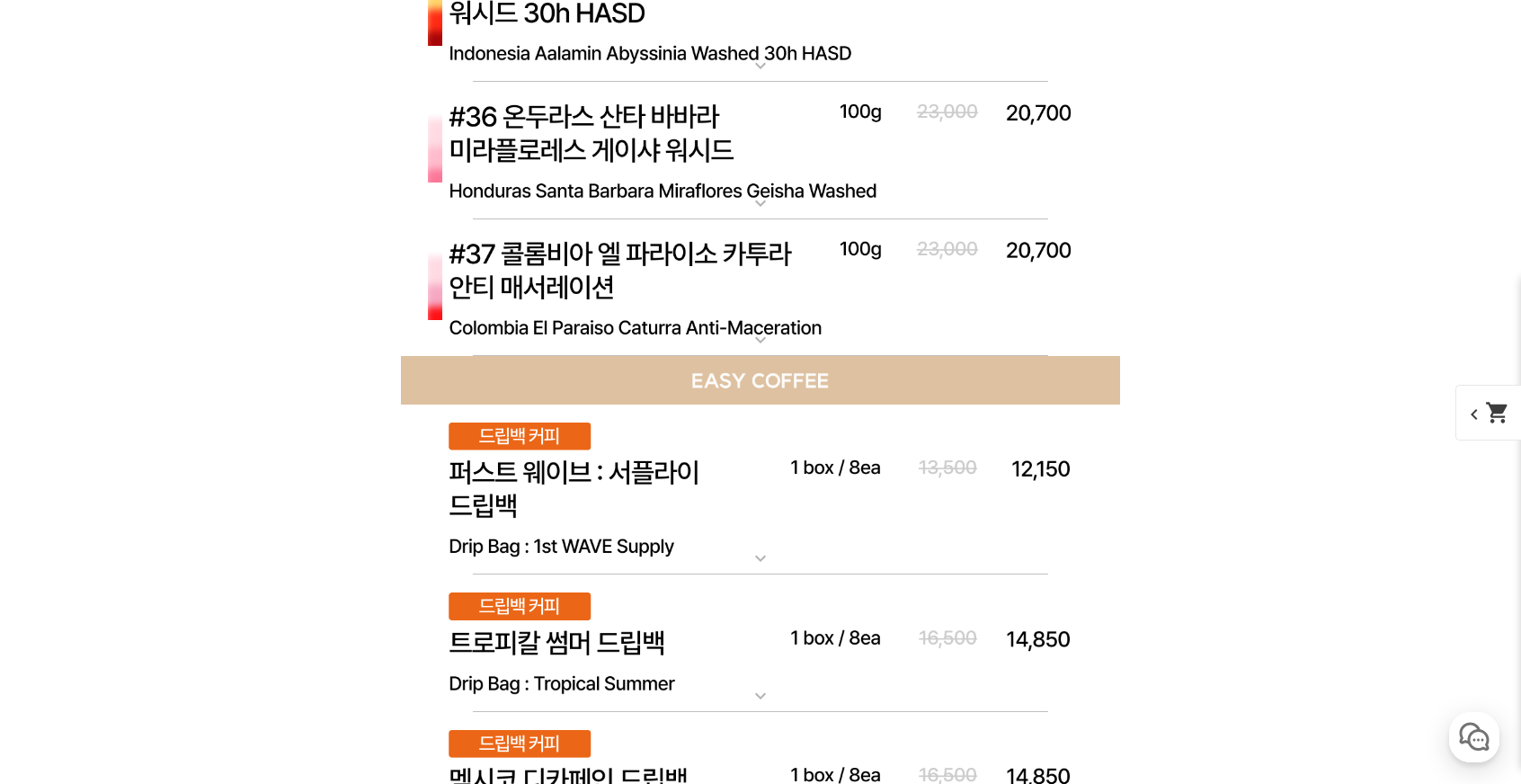
scroll to position [11682, 0]
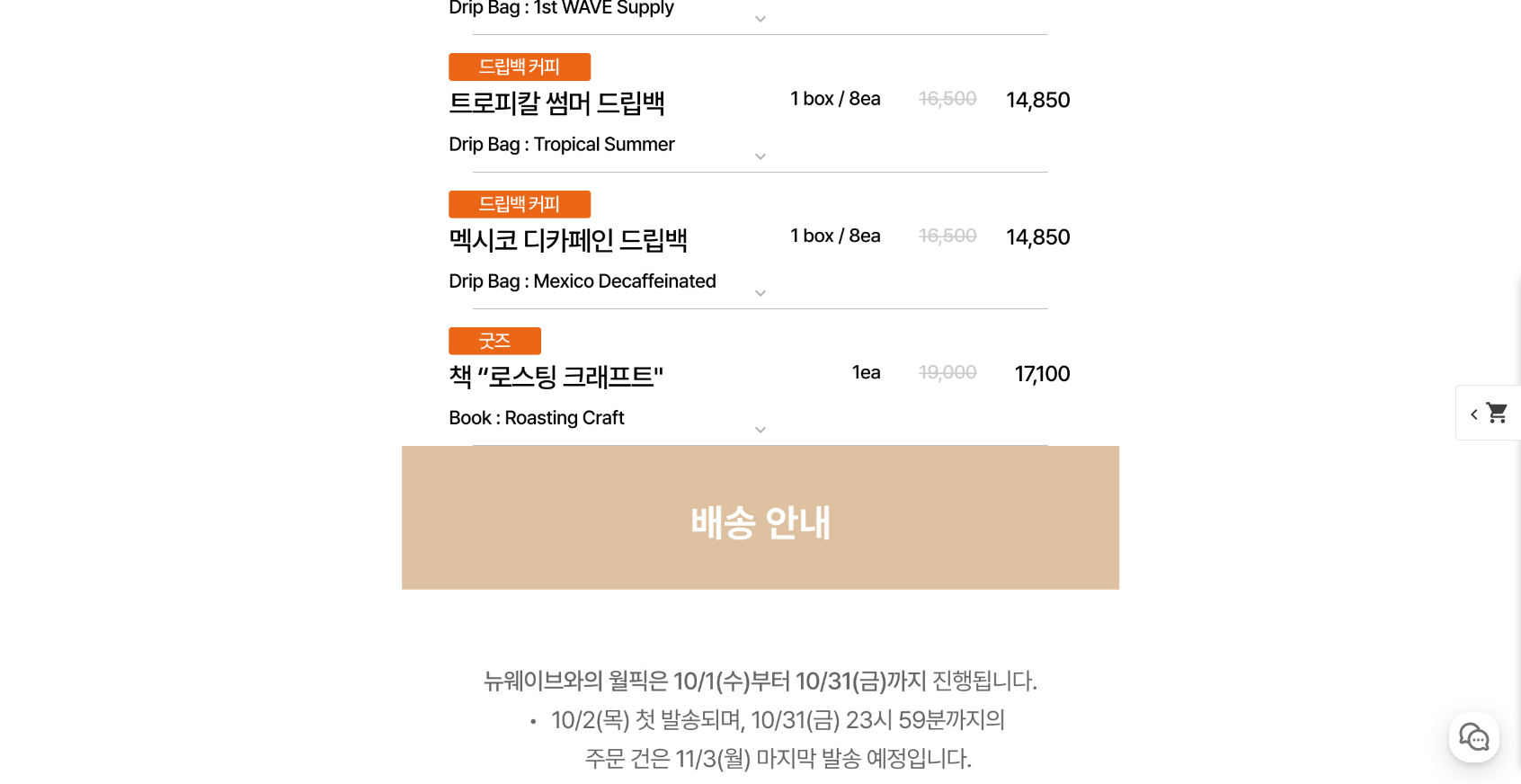
click at [678, 321] on img at bounding box center [760, 378] width 719 height 137
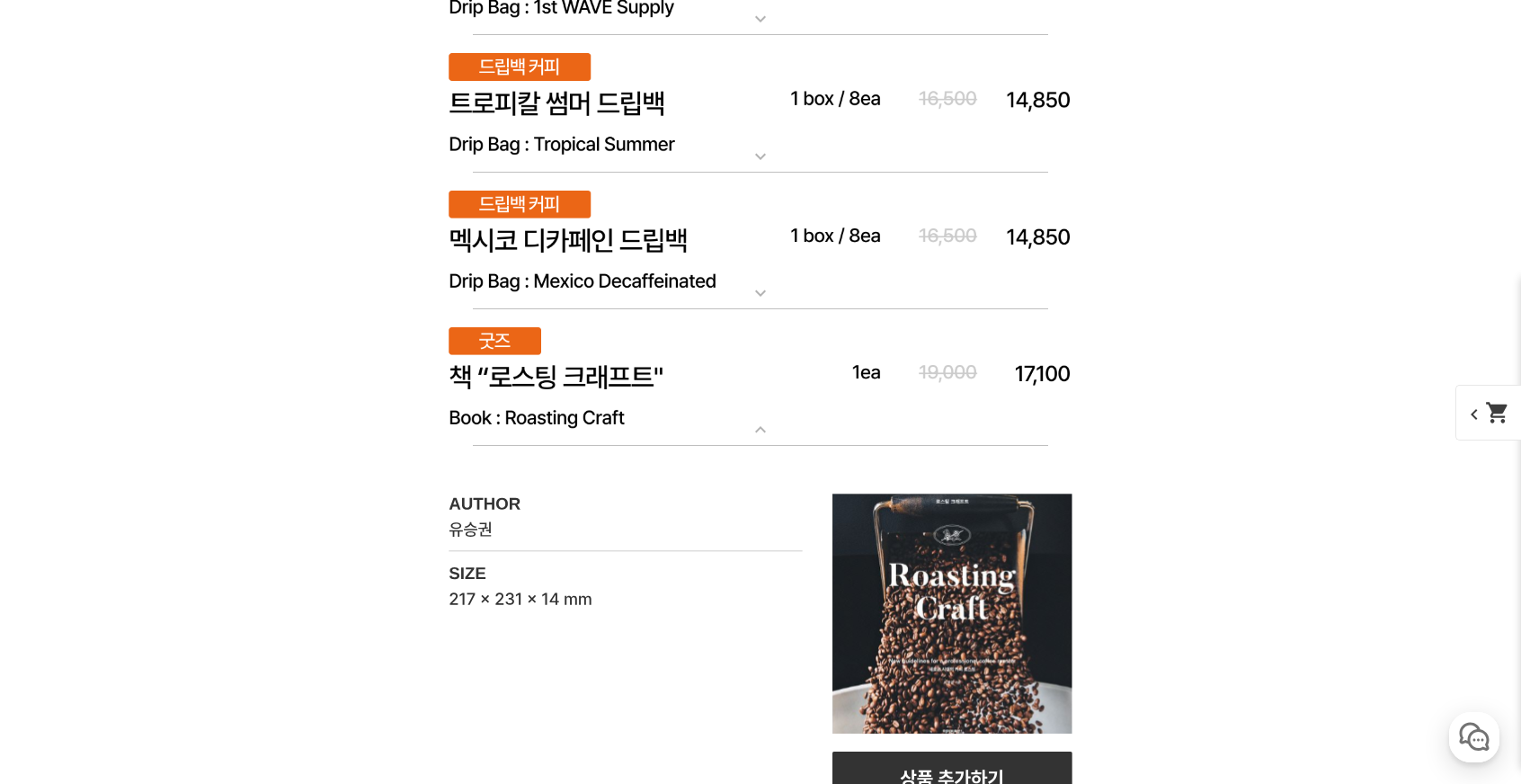
click at [695, 371] on img at bounding box center [760, 378] width 719 height 137
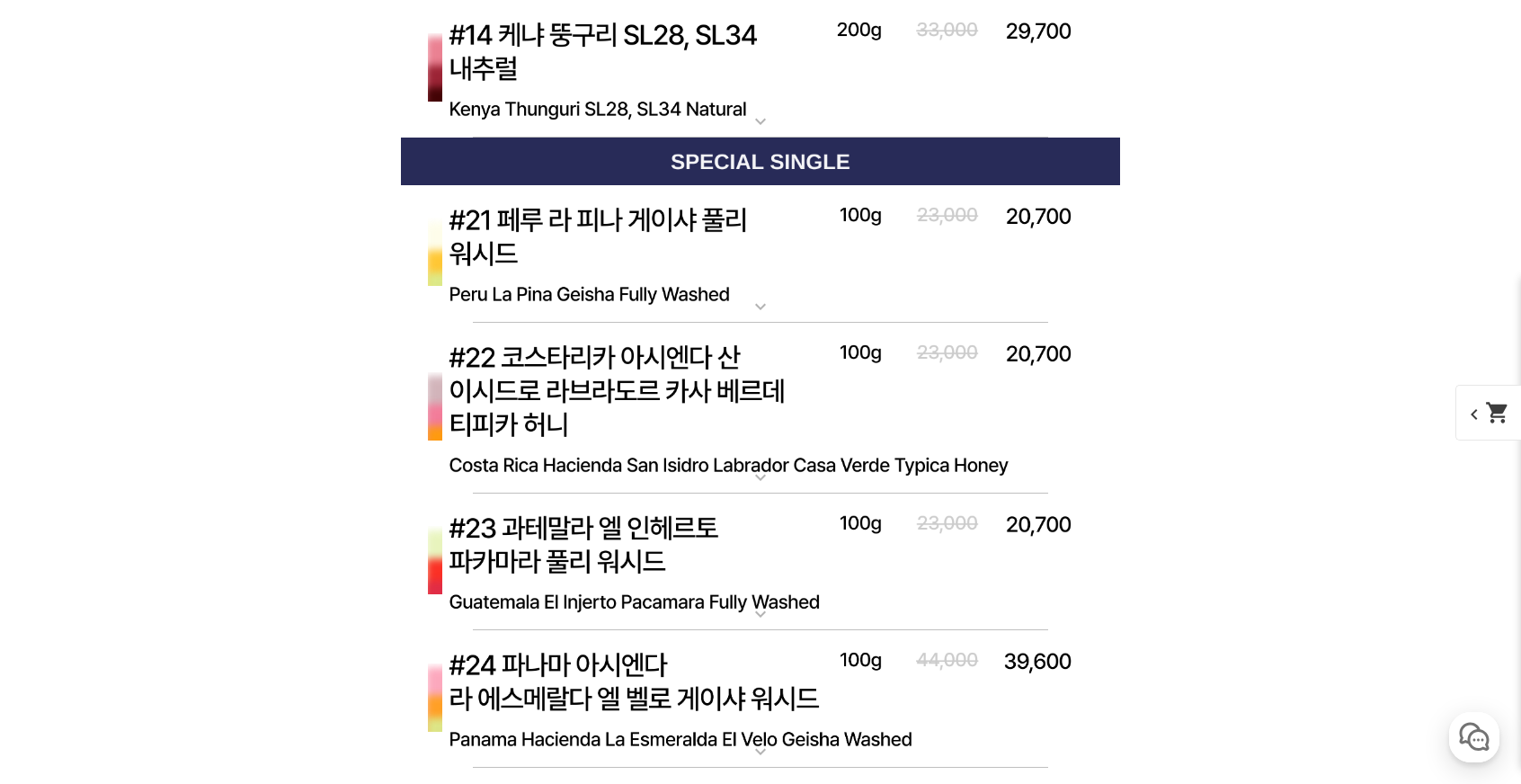
scroll to position [8839, 0]
click at [994, 248] on img at bounding box center [760, 253] width 719 height 138
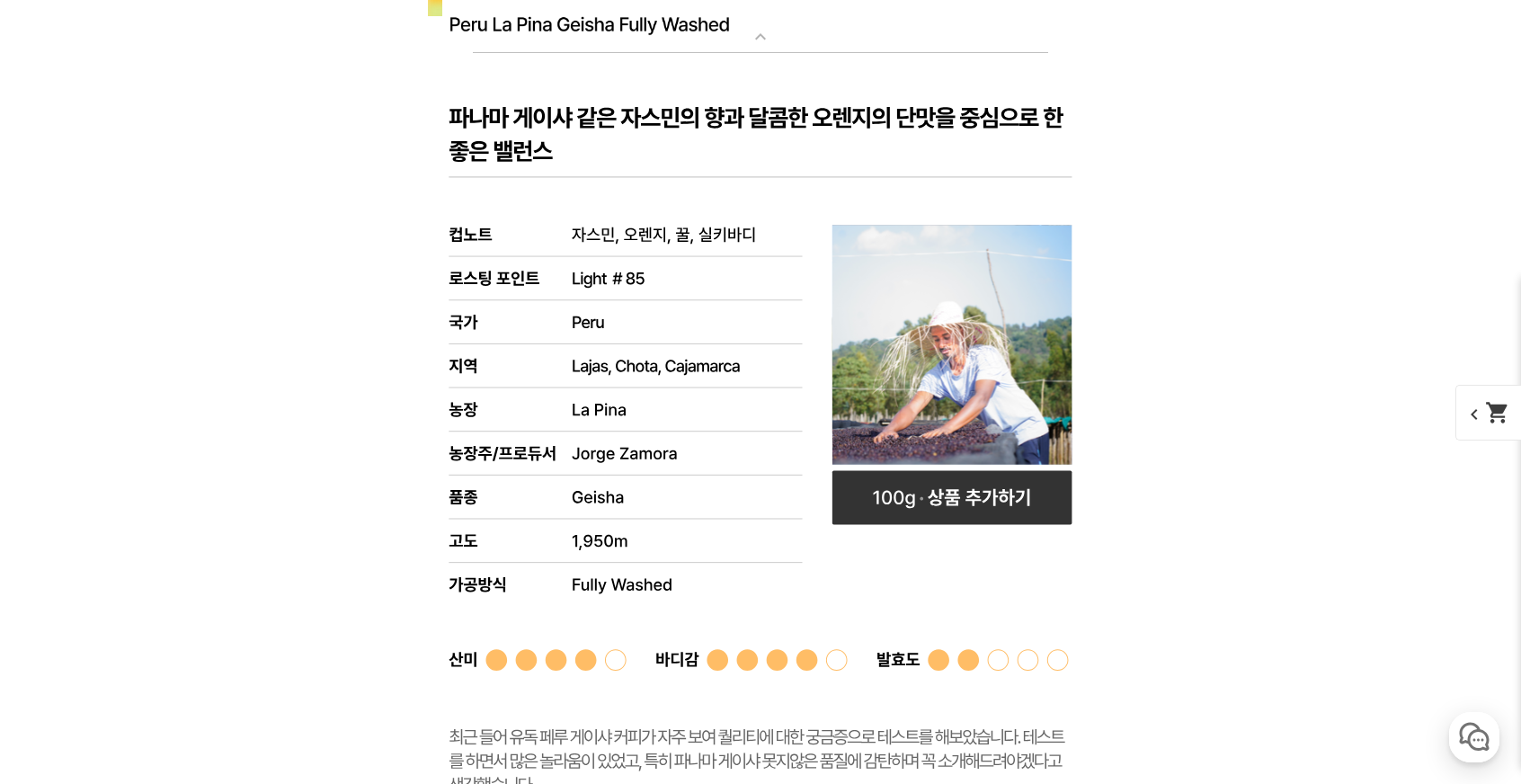
scroll to position [9199, 0]
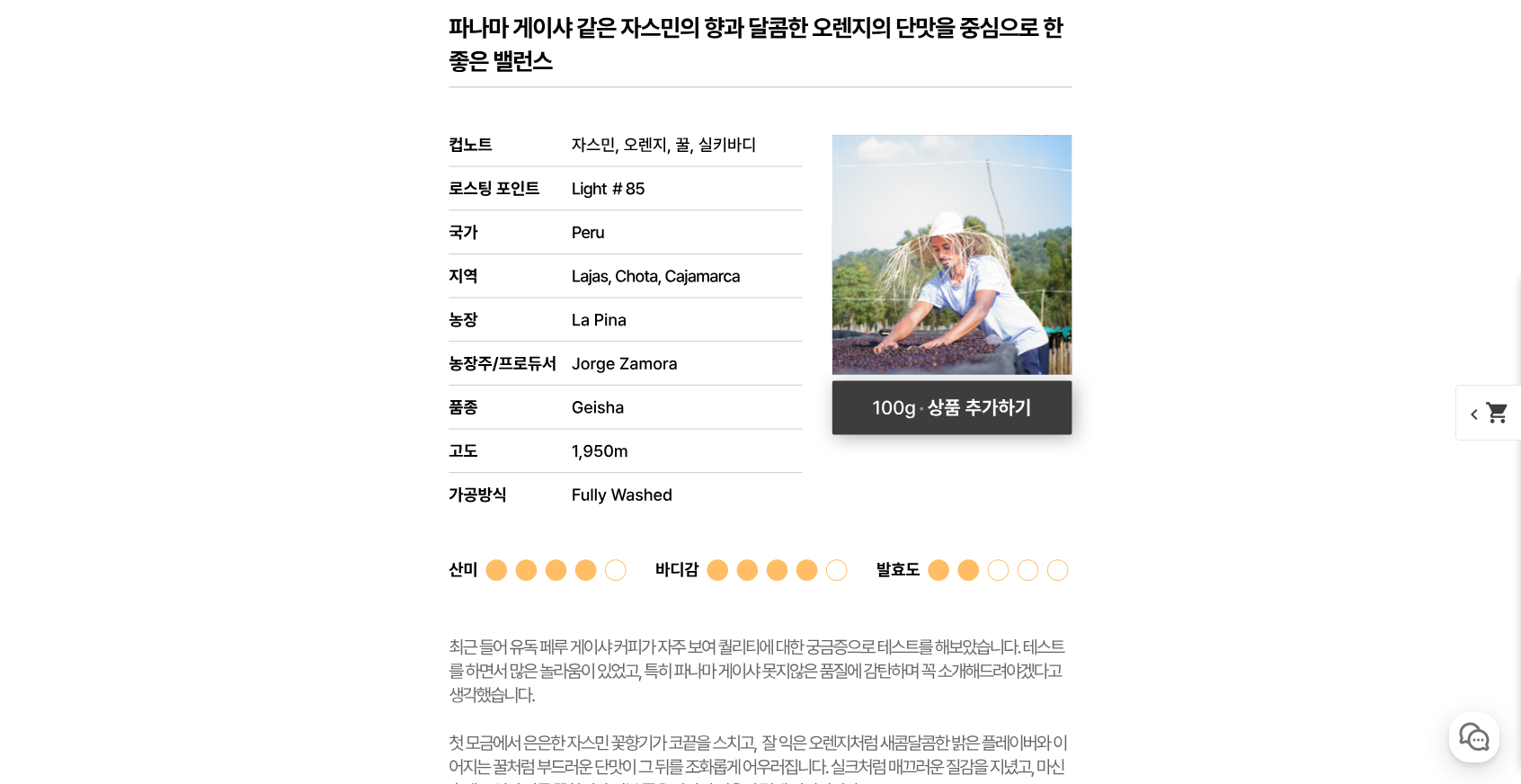
click at [1016, 391] on rect at bounding box center [953, 407] width 240 height 54
select select "#21 페루 라 피나 게이샤 풀리 워시드"
select select "100g"
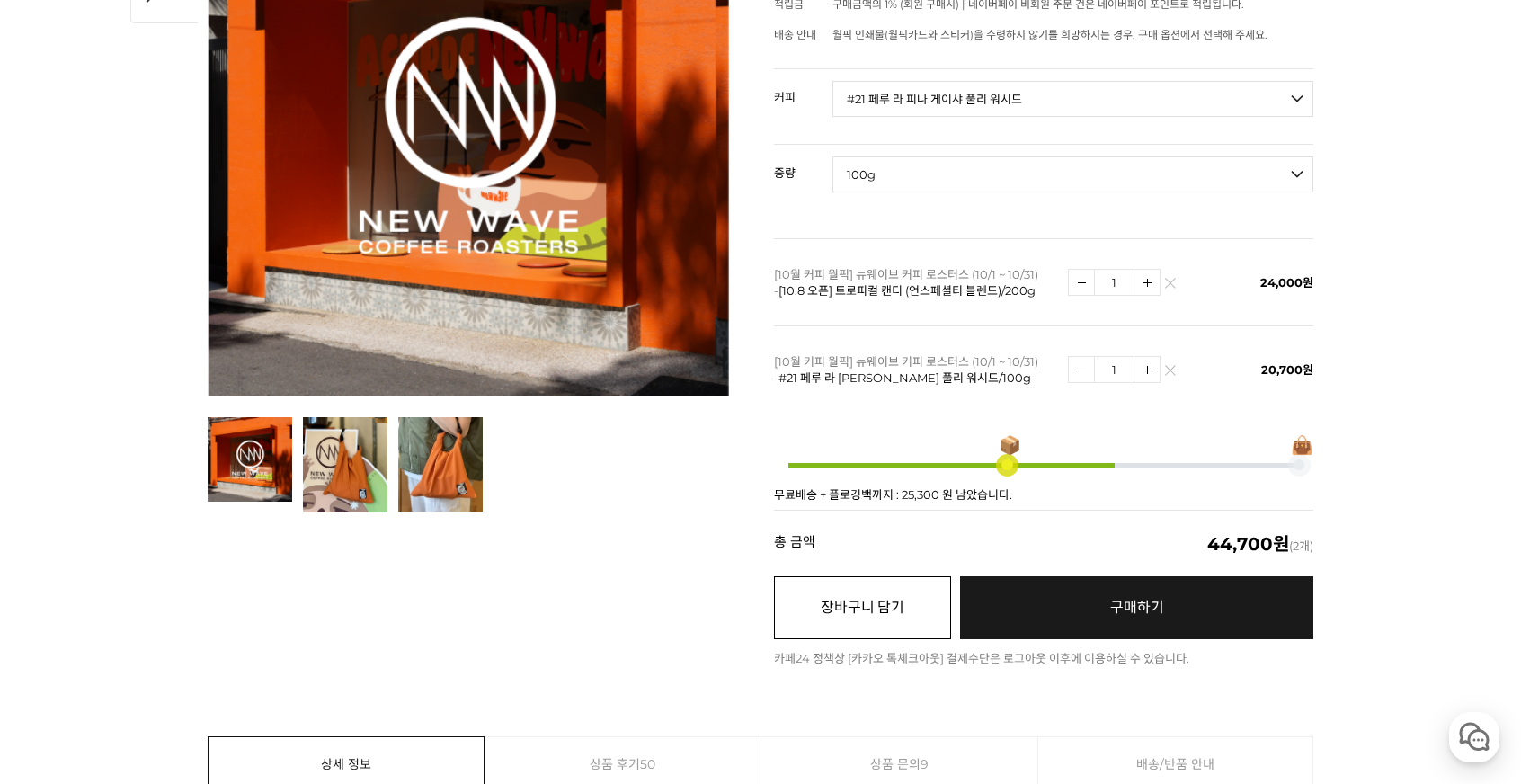
scroll to position [0, 0]
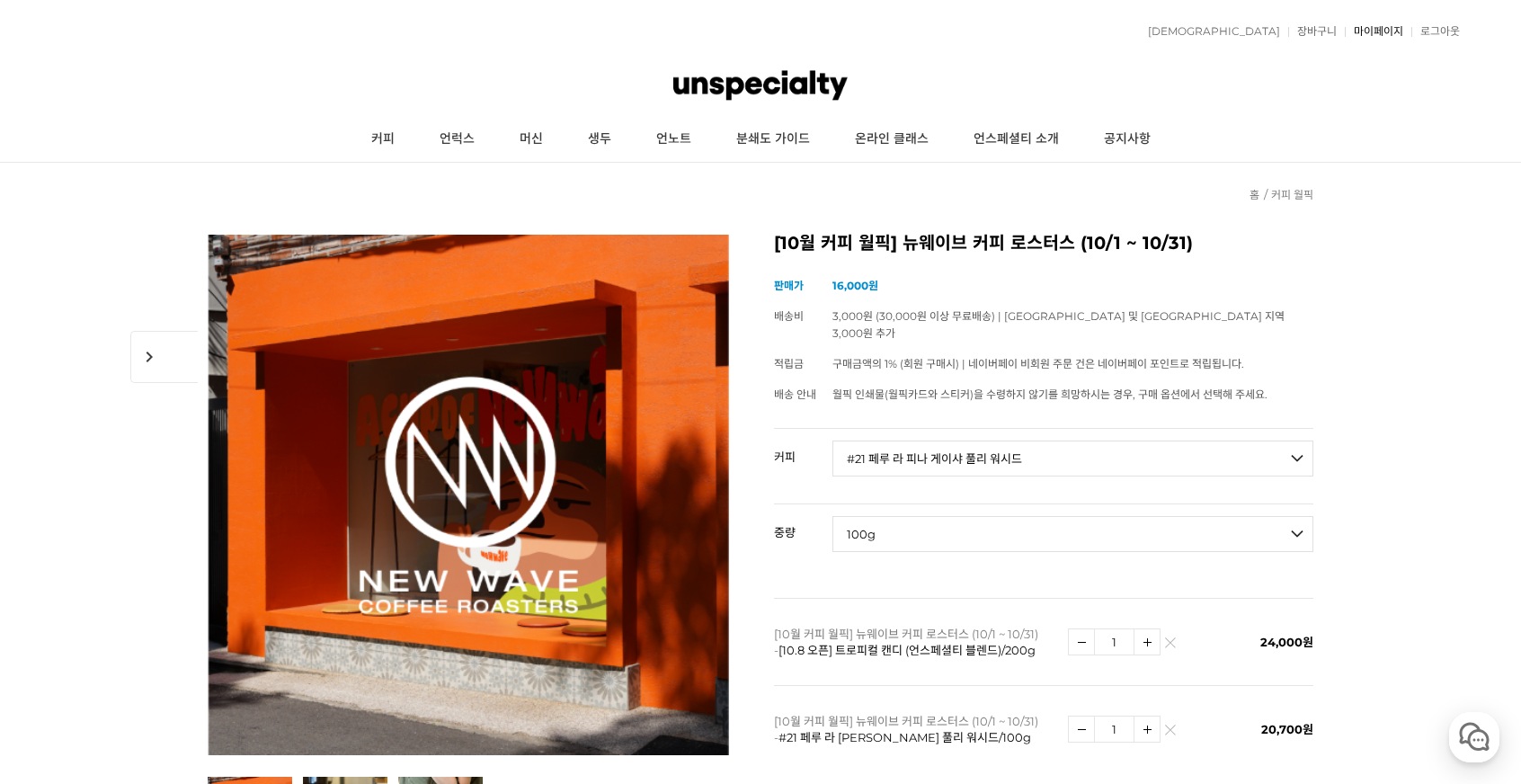
click at [1367, 29] on link "마이페이지" at bounding box center [1374, 31] width 59 height 11
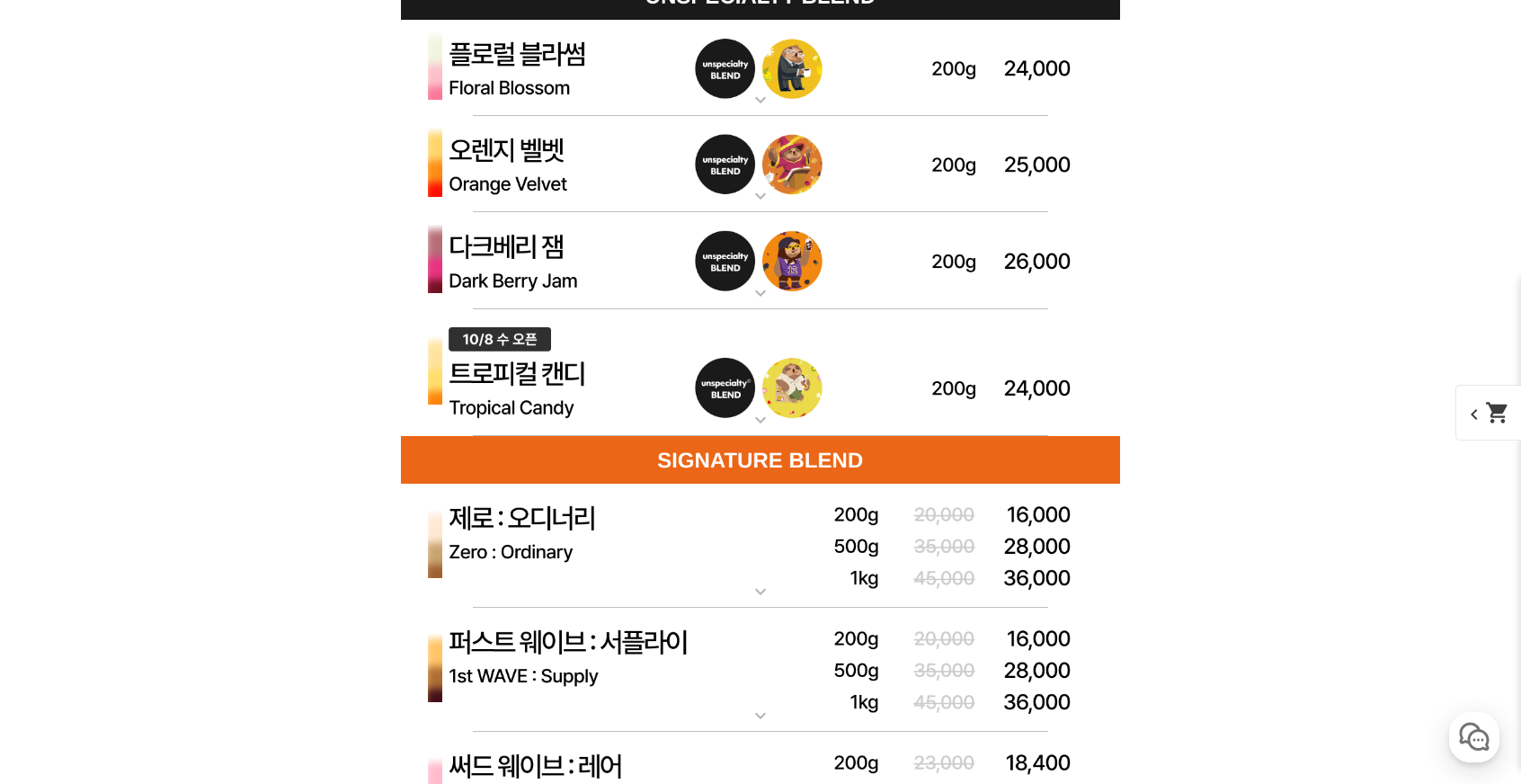
scroll to position [5212, 0]
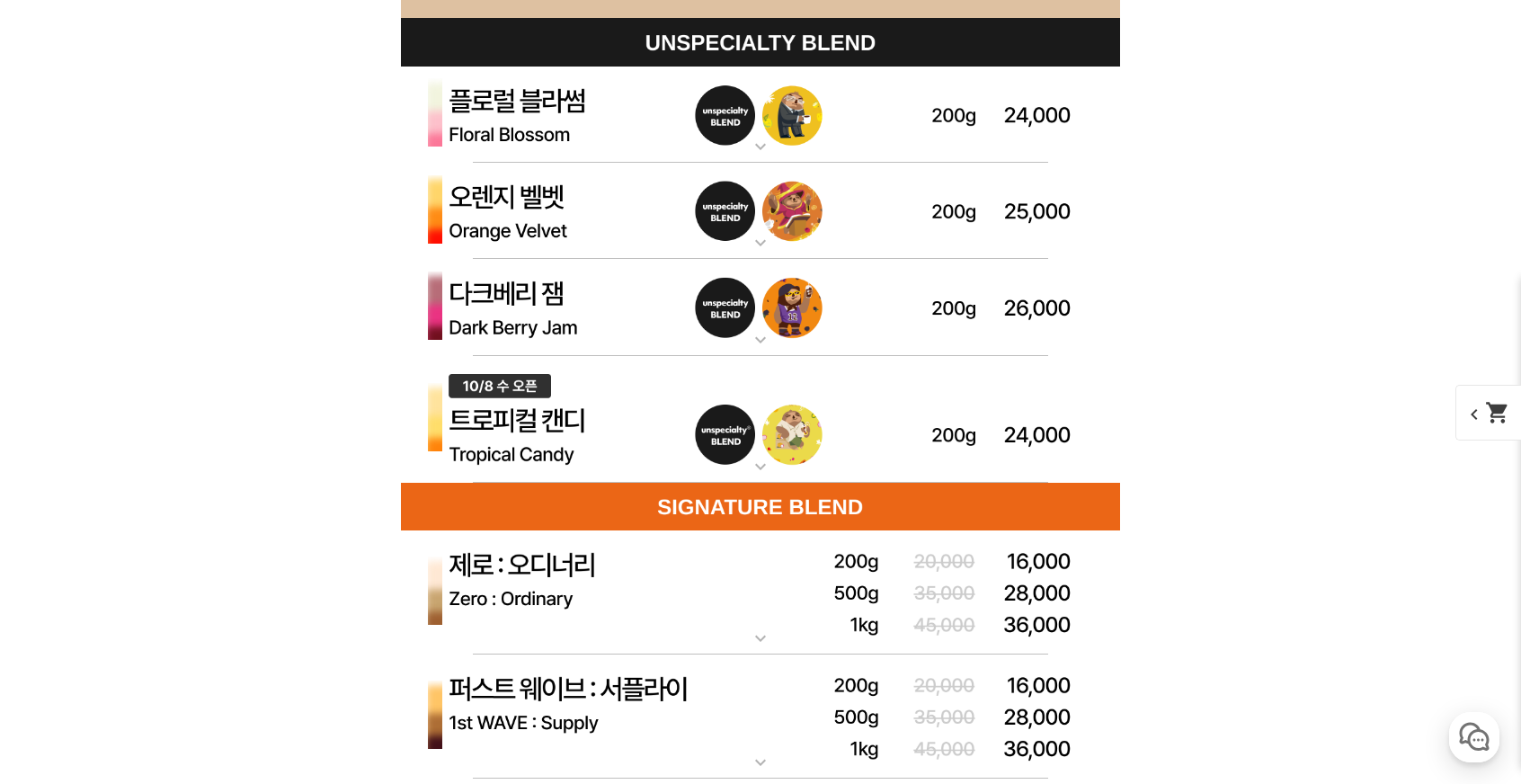
click at [874, 437] on img at bounding box center [760, 419] width 719 height 127
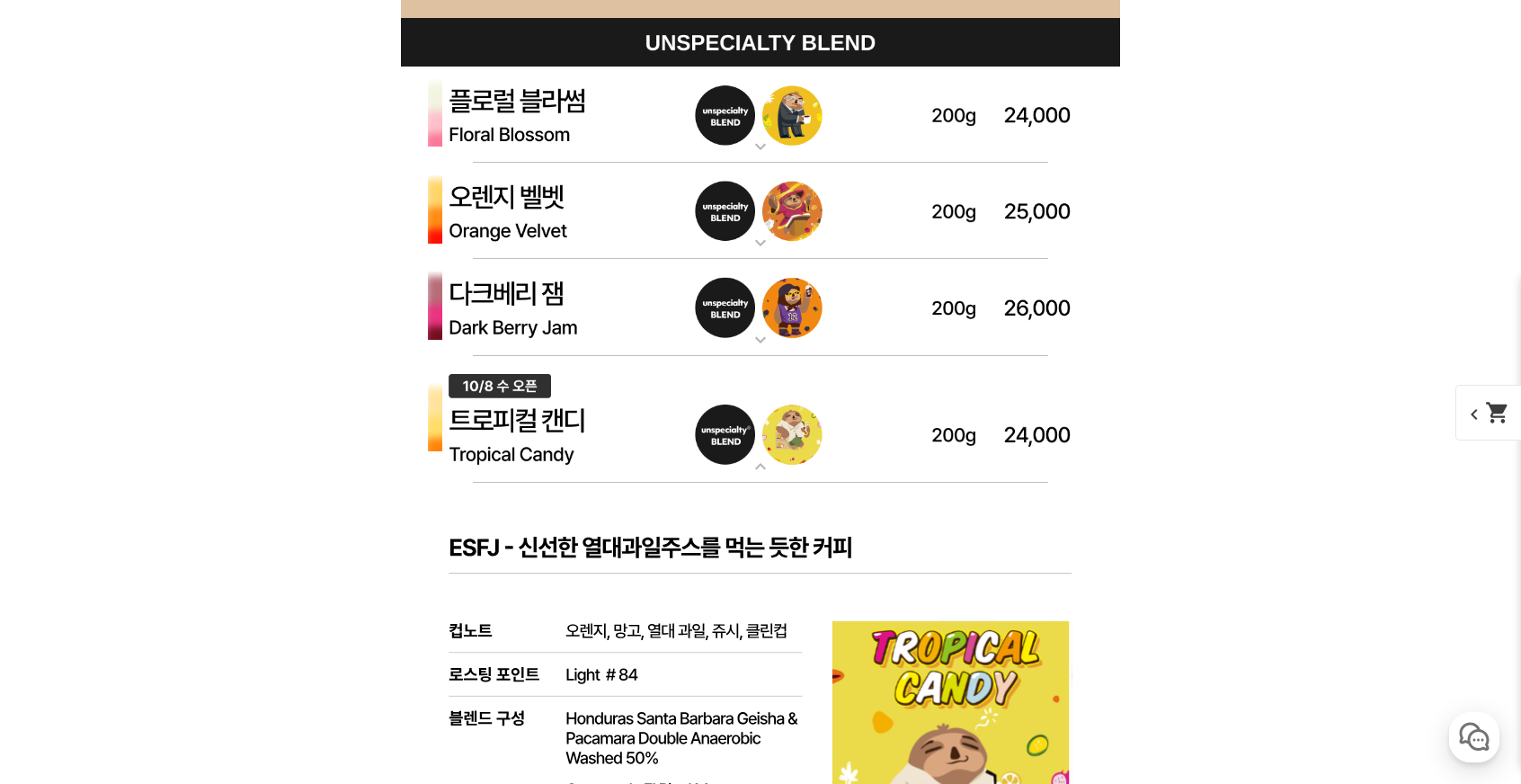
click at [787, 247] on img at bounding box center [760, 211] width 719 height 97
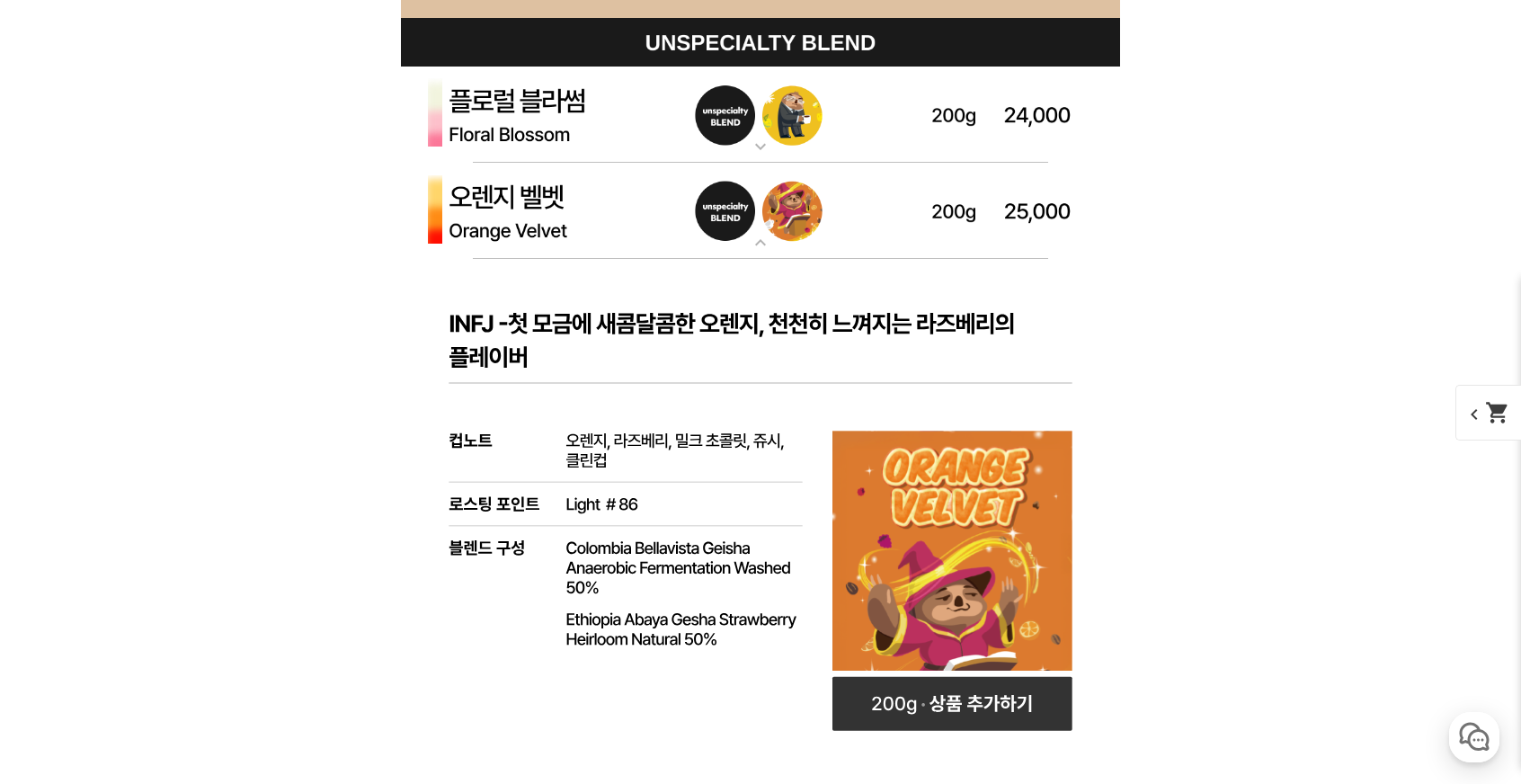
click at [787, 247] on img at bounding box center [760, 211] width 719 height 97
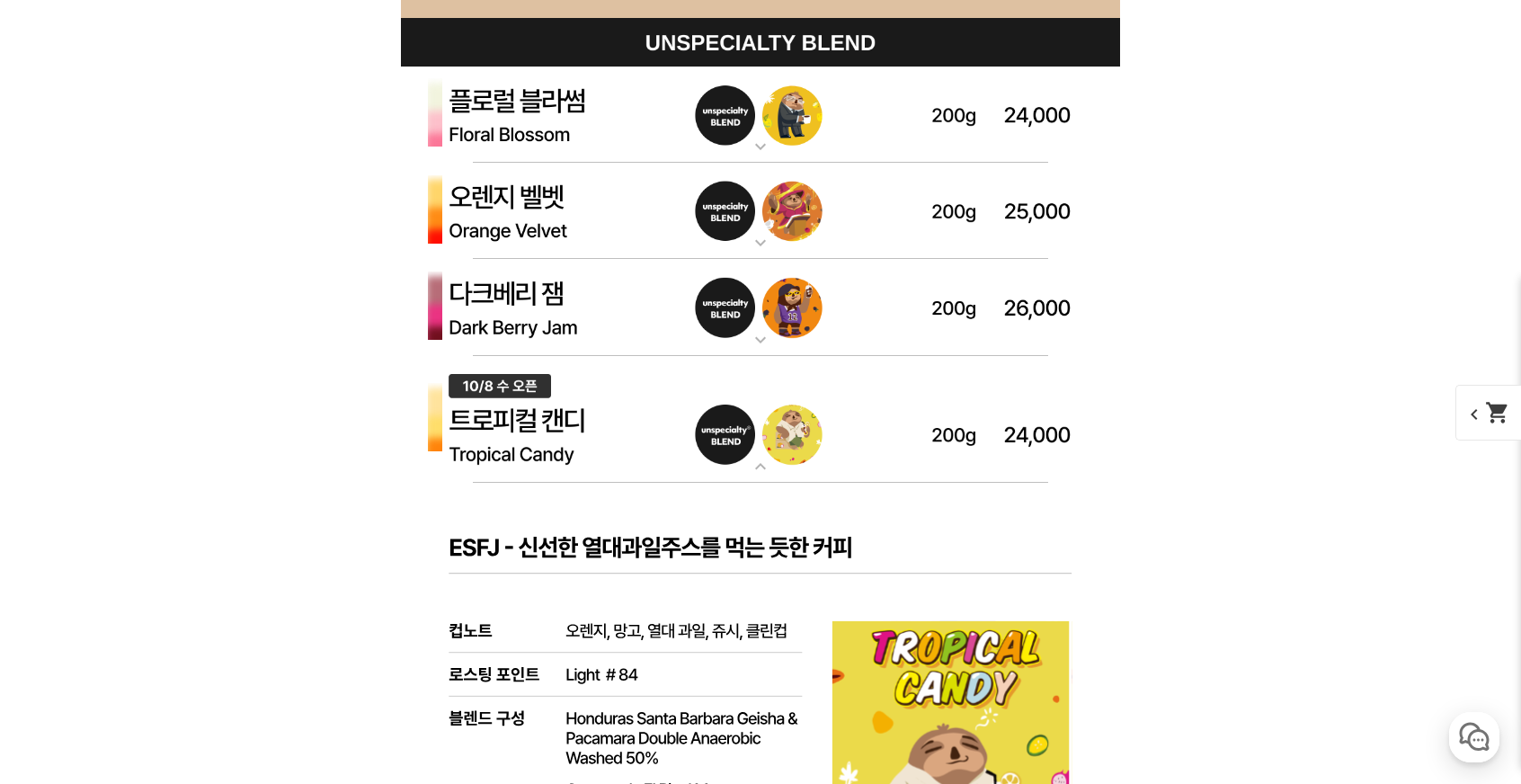
click at [787, 247] on img at bounding box center [760, 211] width 719 height 97
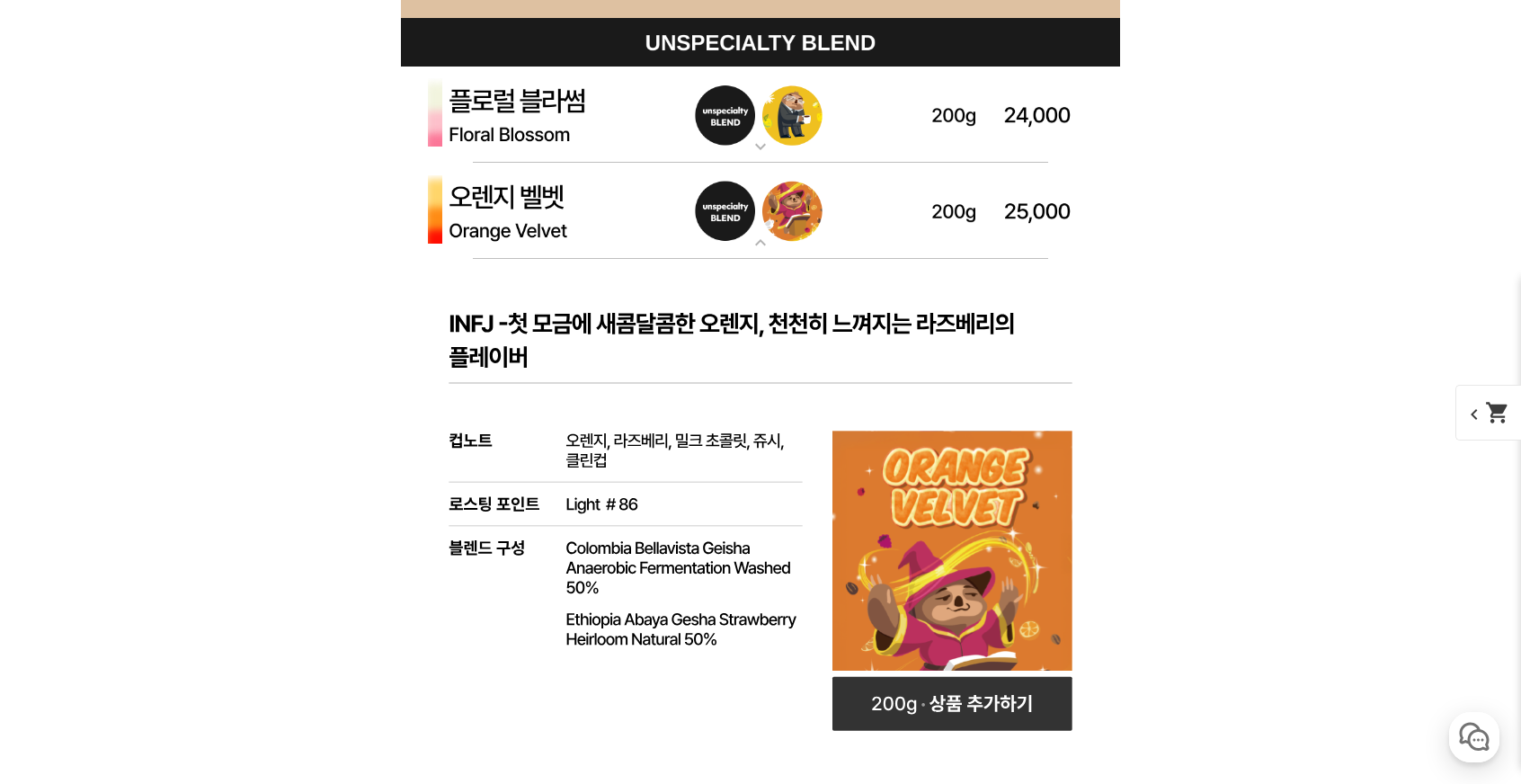
click at [787, 247] on img at bounding box center [760, 211] width 719 height 97
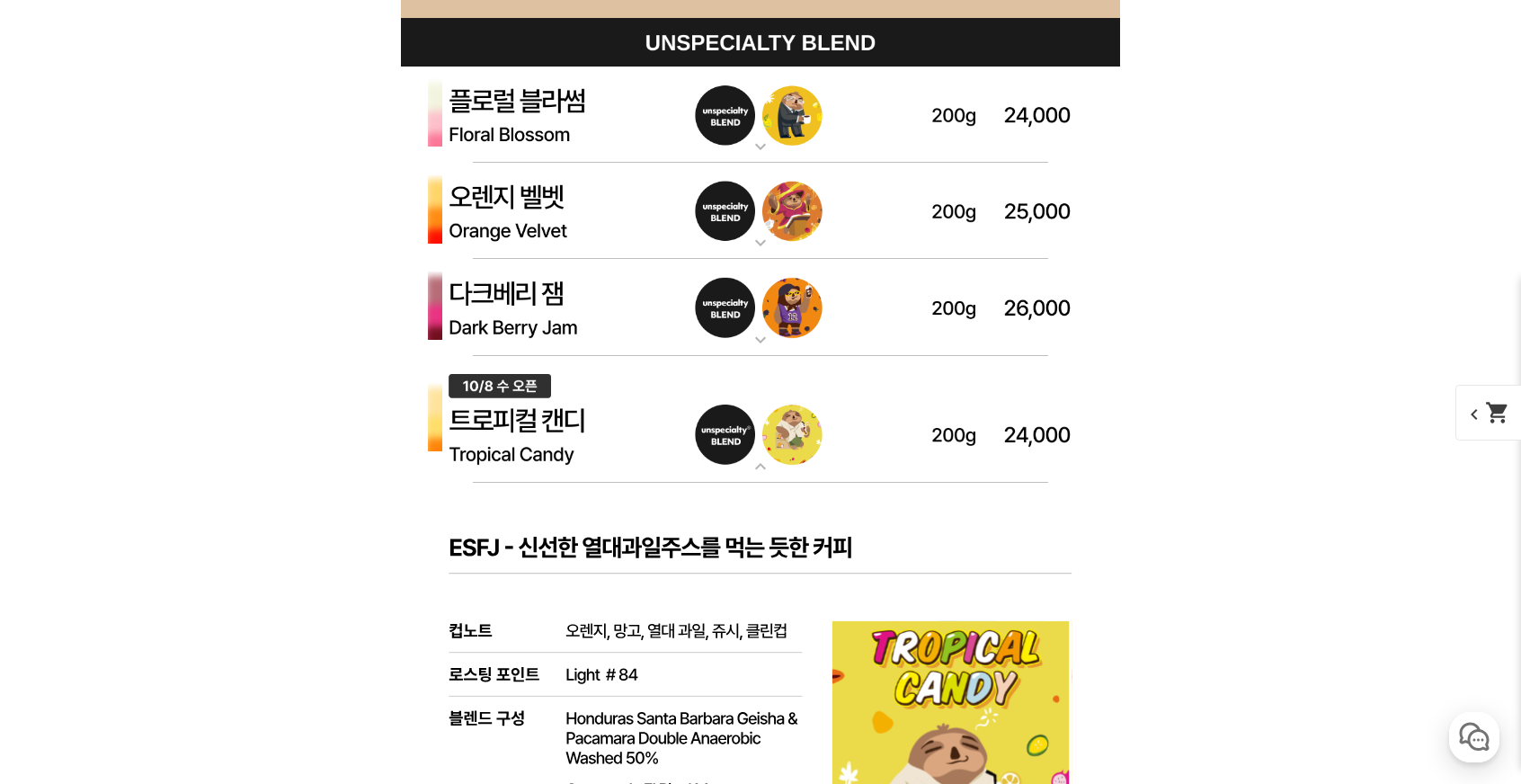
click at [798, 416] on img at bounding box center [760, 419] width 719 height 127
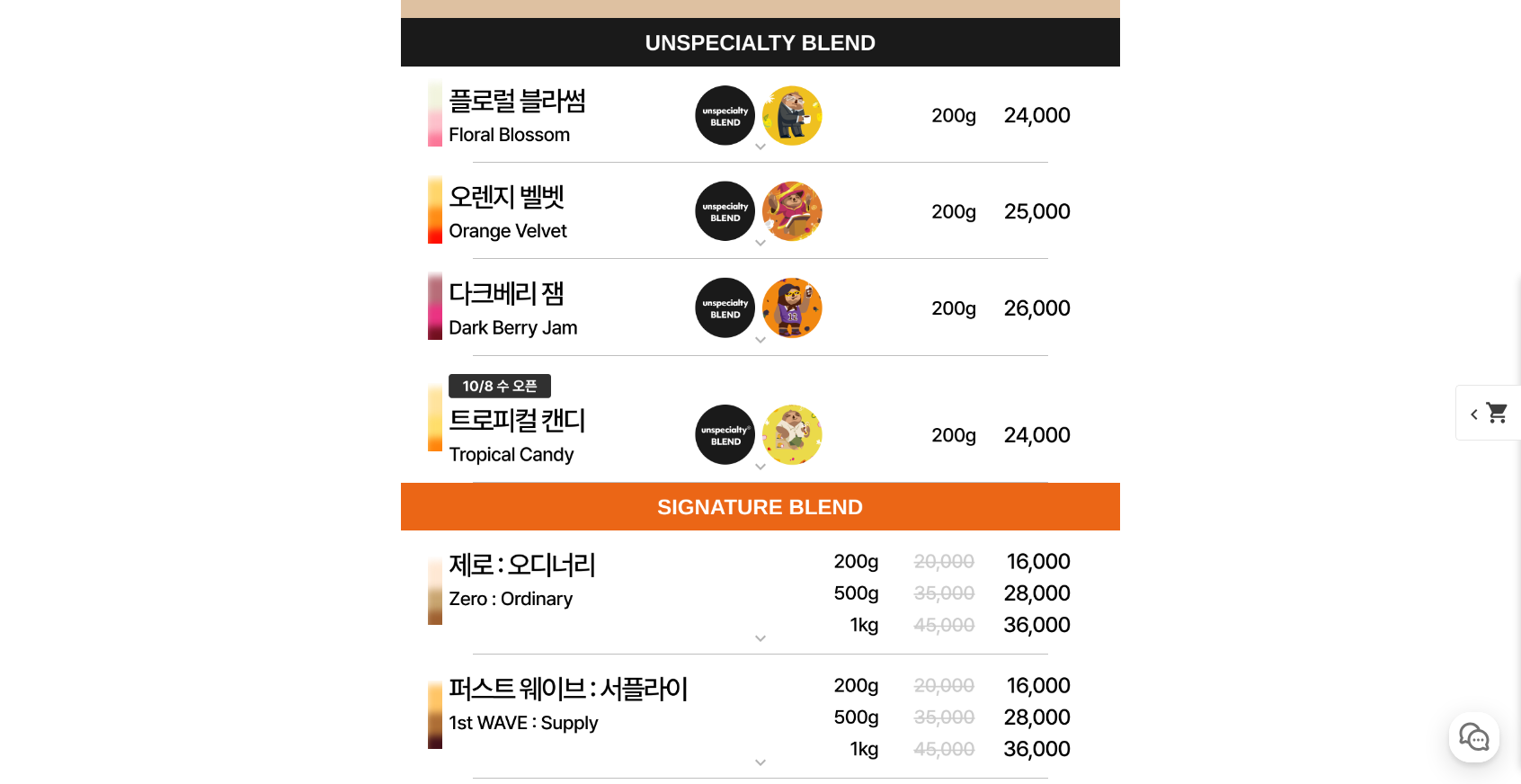
click at [798, 416] on img at bounding box center [760, 419] width 719 height 127
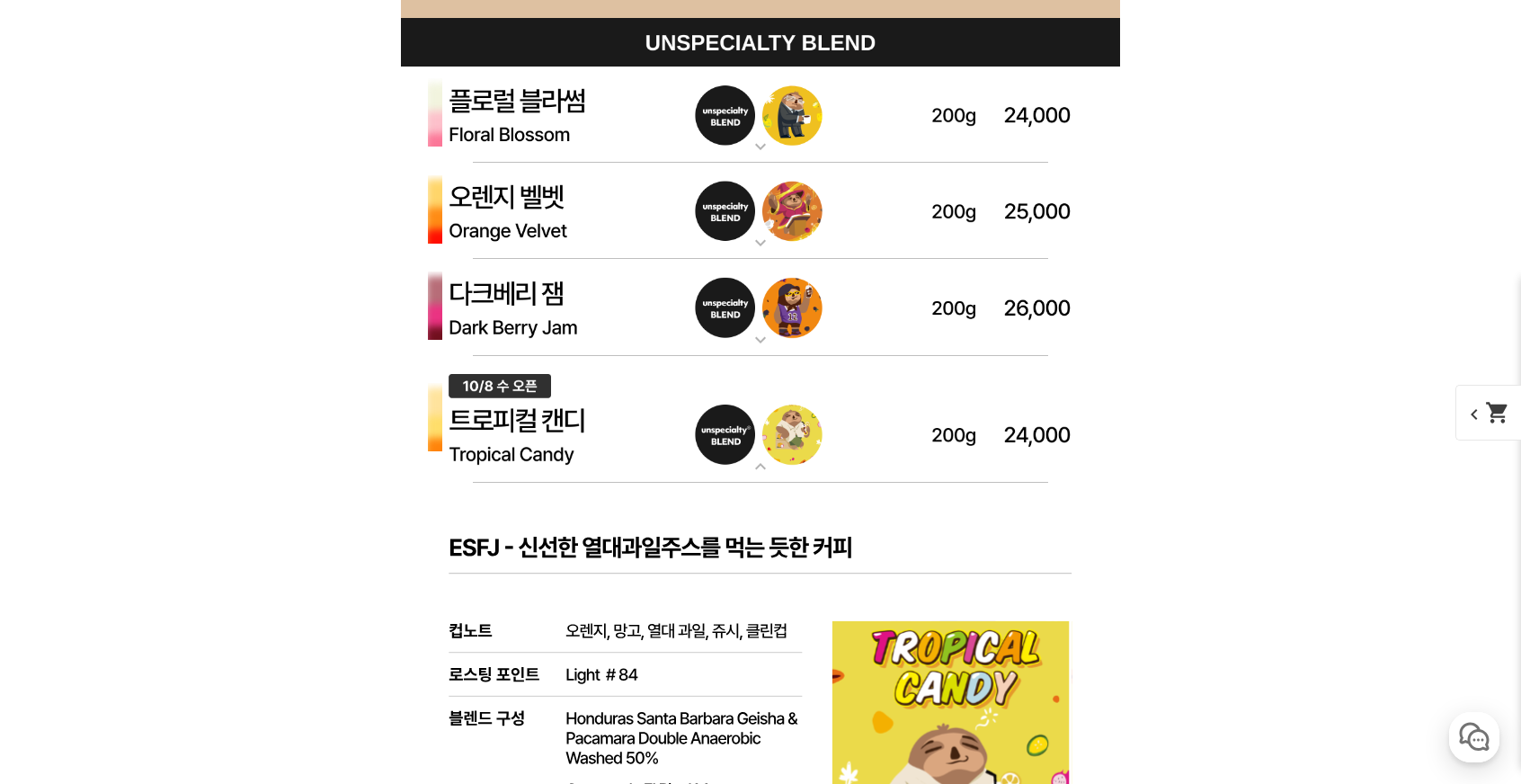
click at [796, 295] on img at bounding box center [760, 307] width 719 height 97
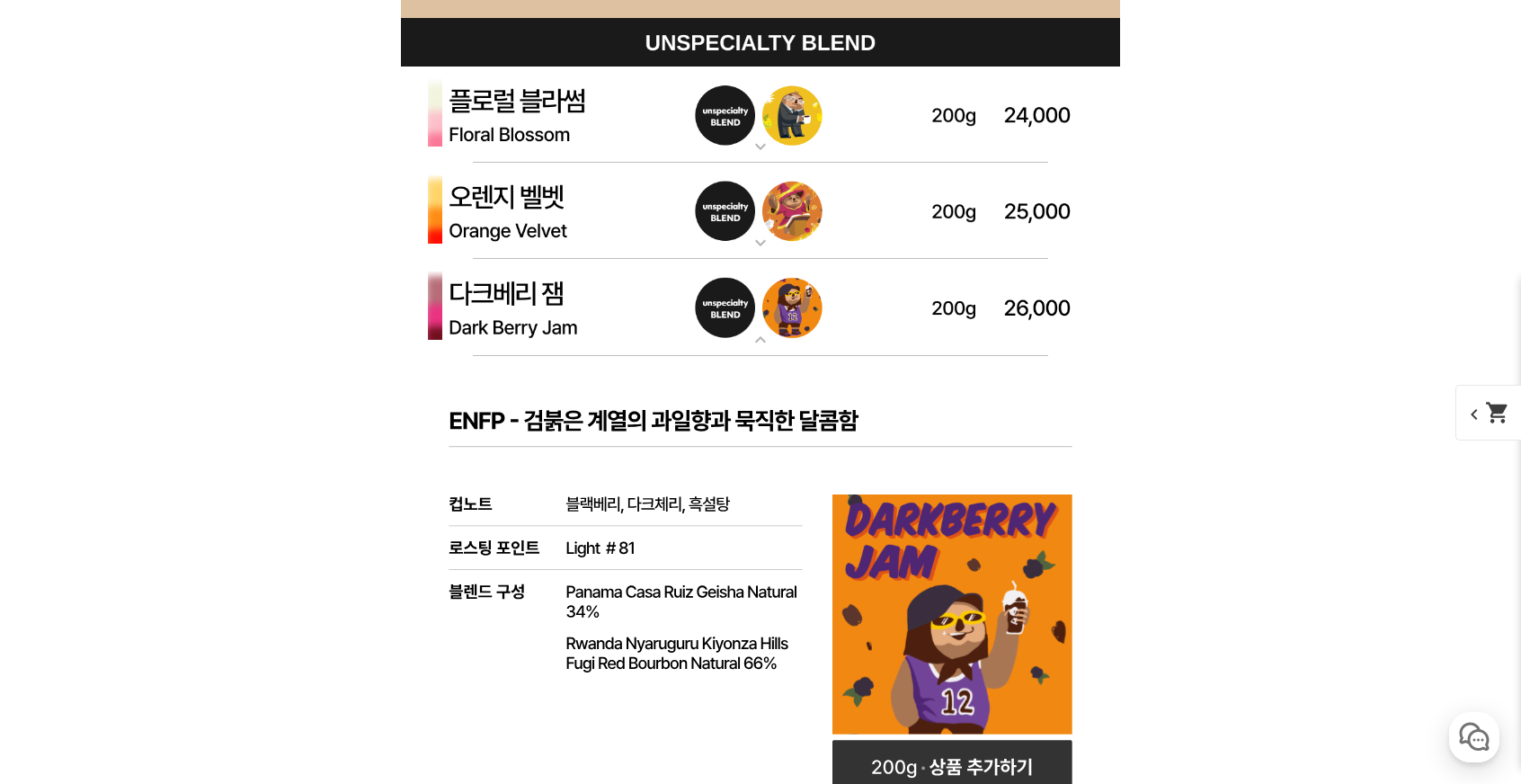
click at [795, 295] on img at bounding box center [760, 307] width 719 height 97
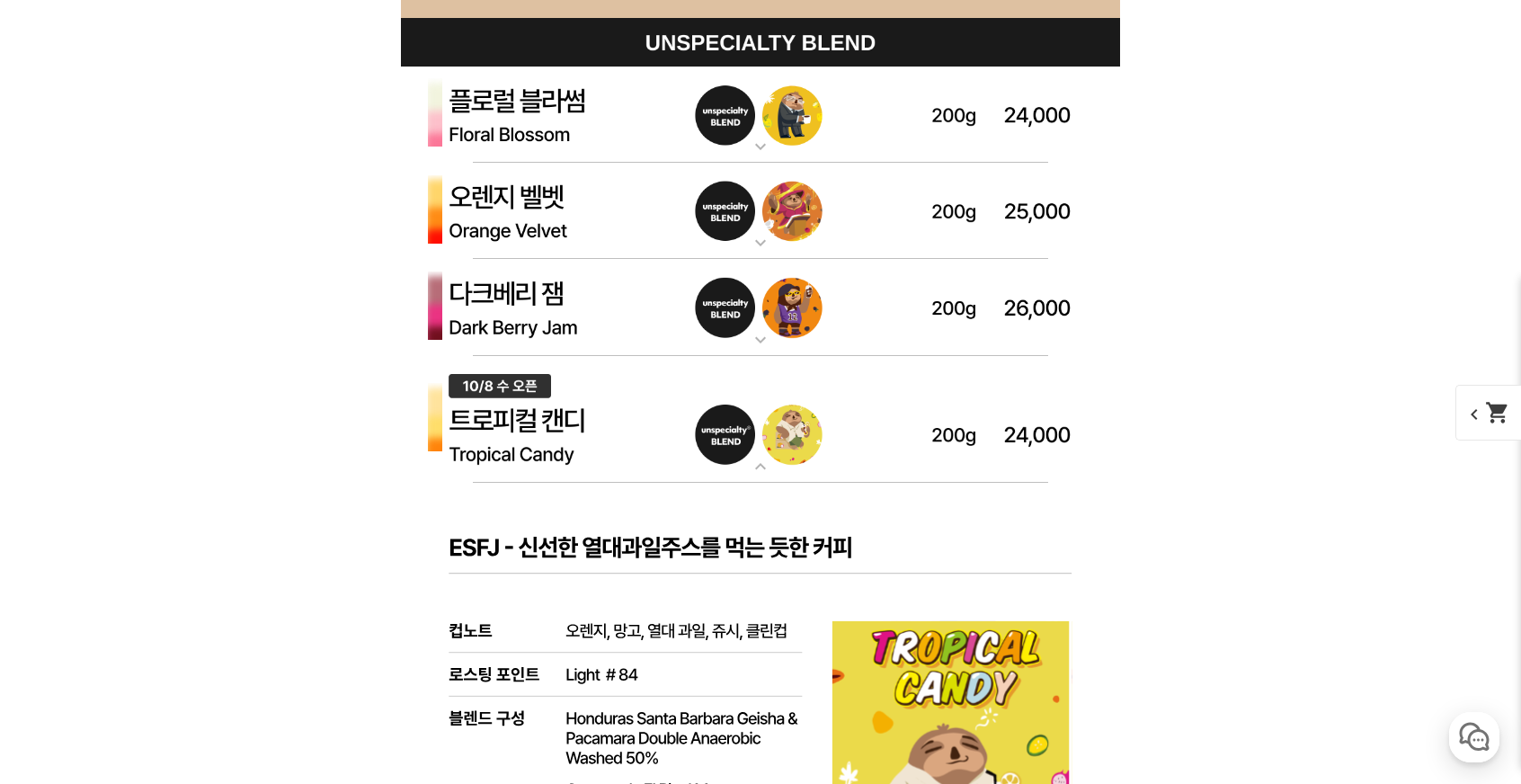
click at [795, 125] on img at bounding box center [760, 115] width 719 height 97
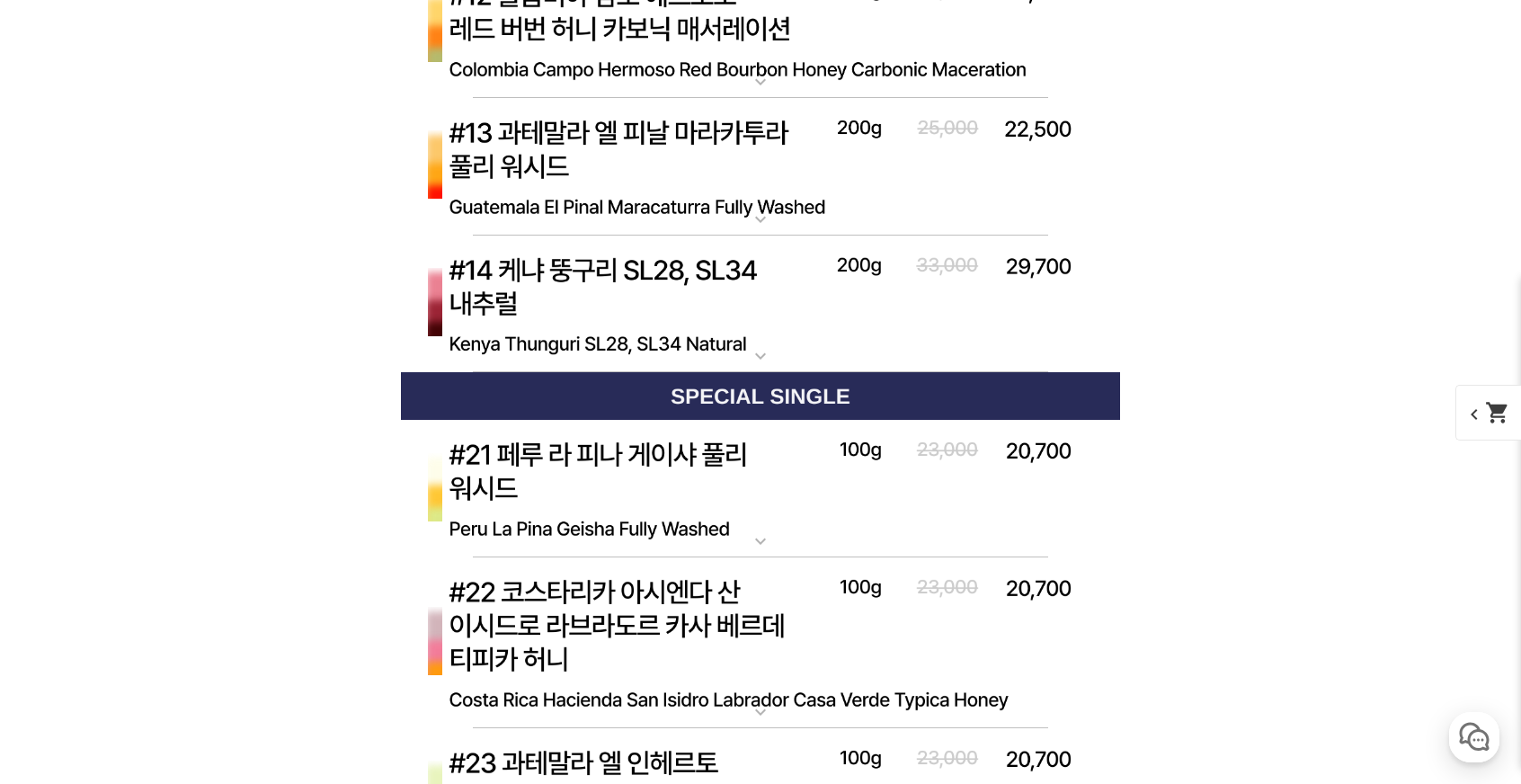
scroll to position [9615, 0]
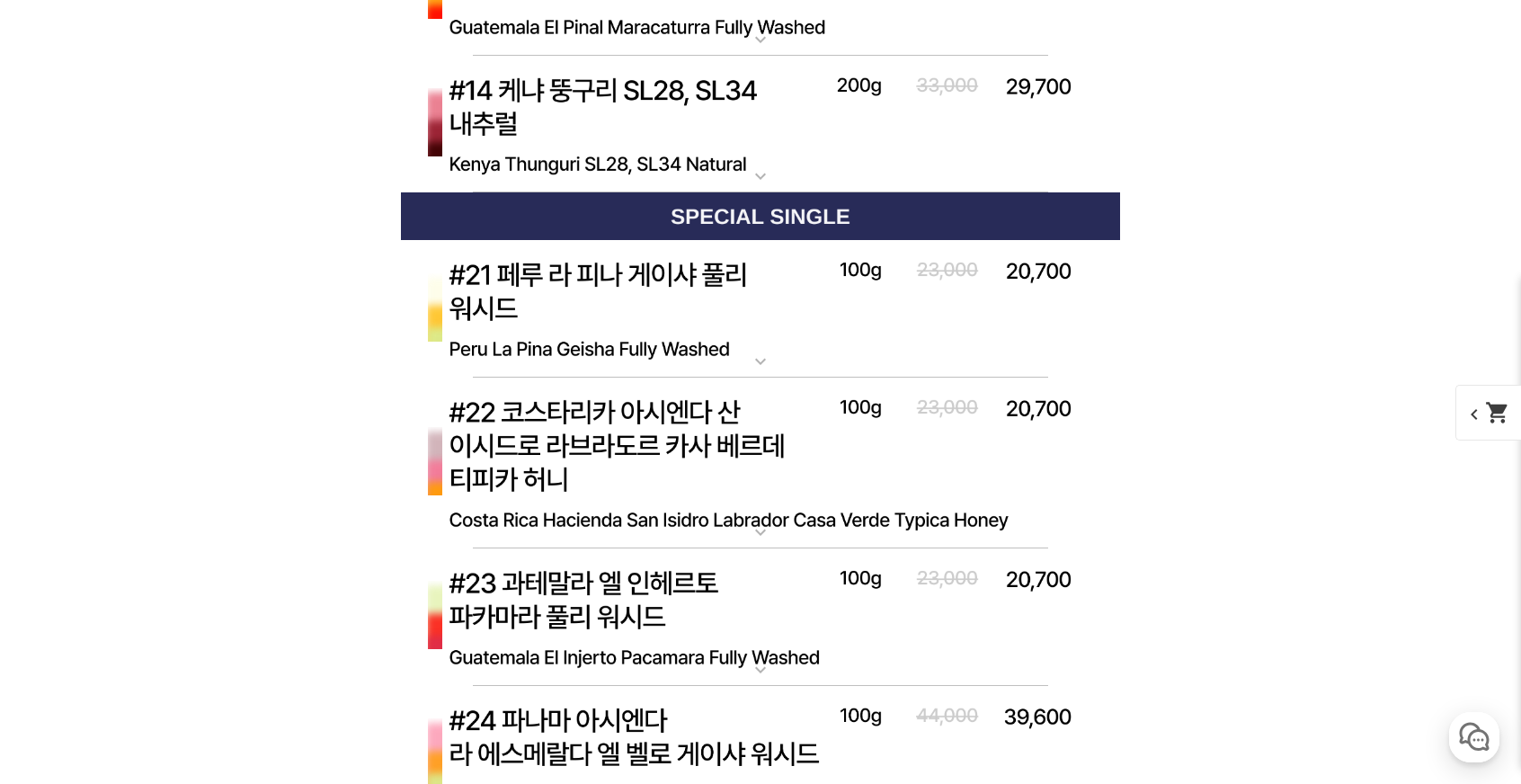
click at [1030, 296] on img at bounding box center [760, 308] width 719 height 138
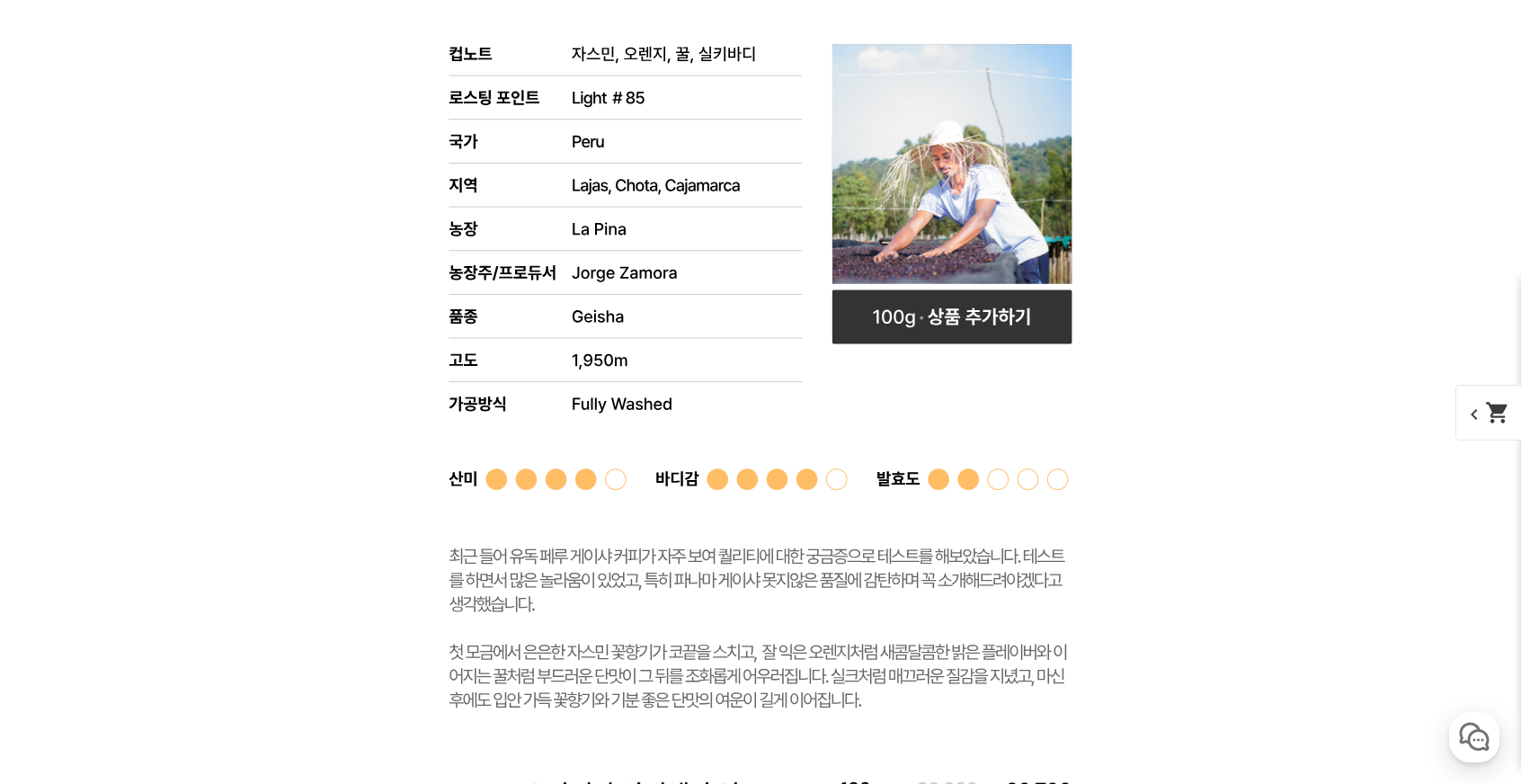
scroll to position [10154, 0]
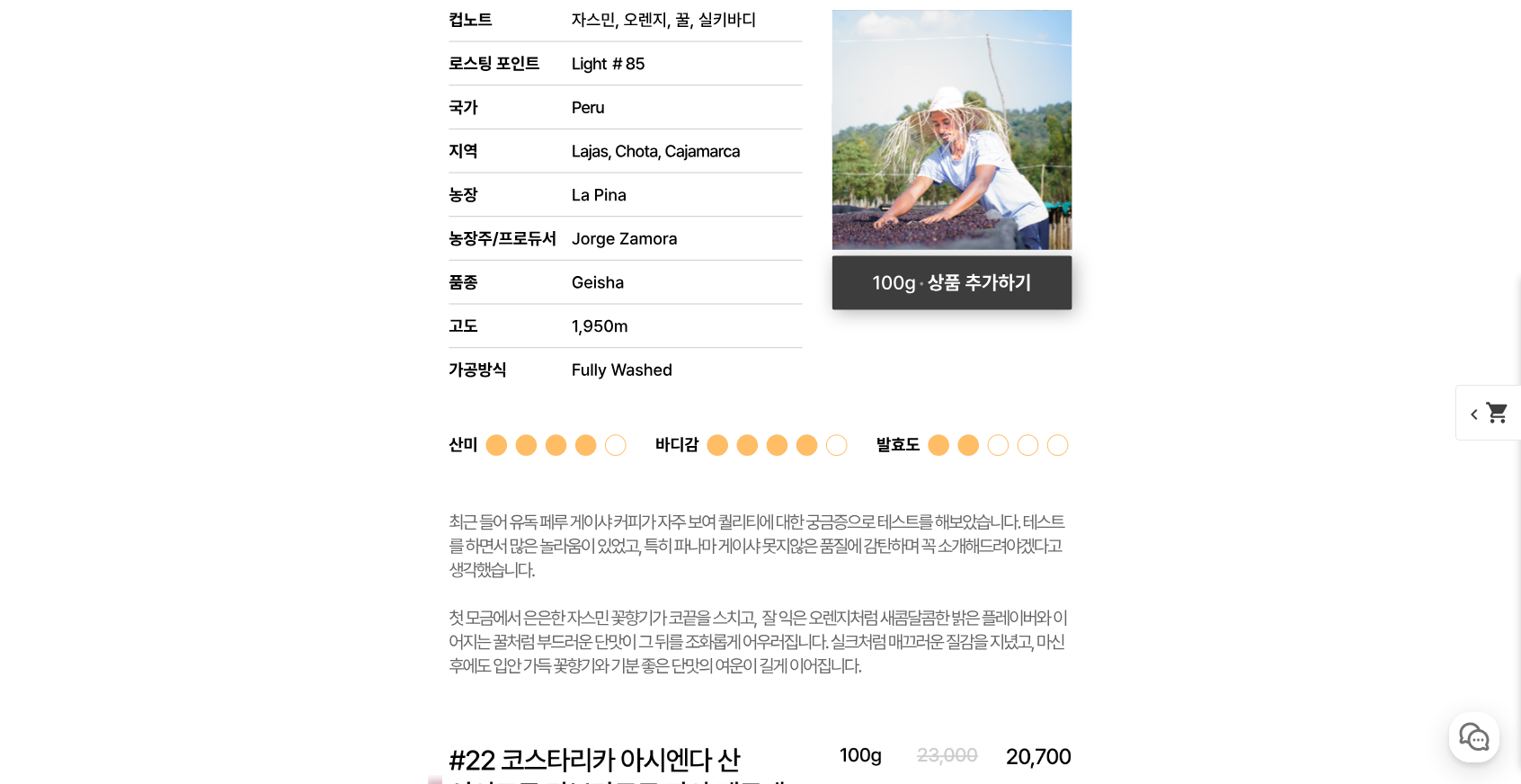
click at [1039, 285] on rect at bounding box center [953, 283] width 240 height 54
select select "#21 페루 라 피나 게이샤 풀리 워시드"
select select "100g"
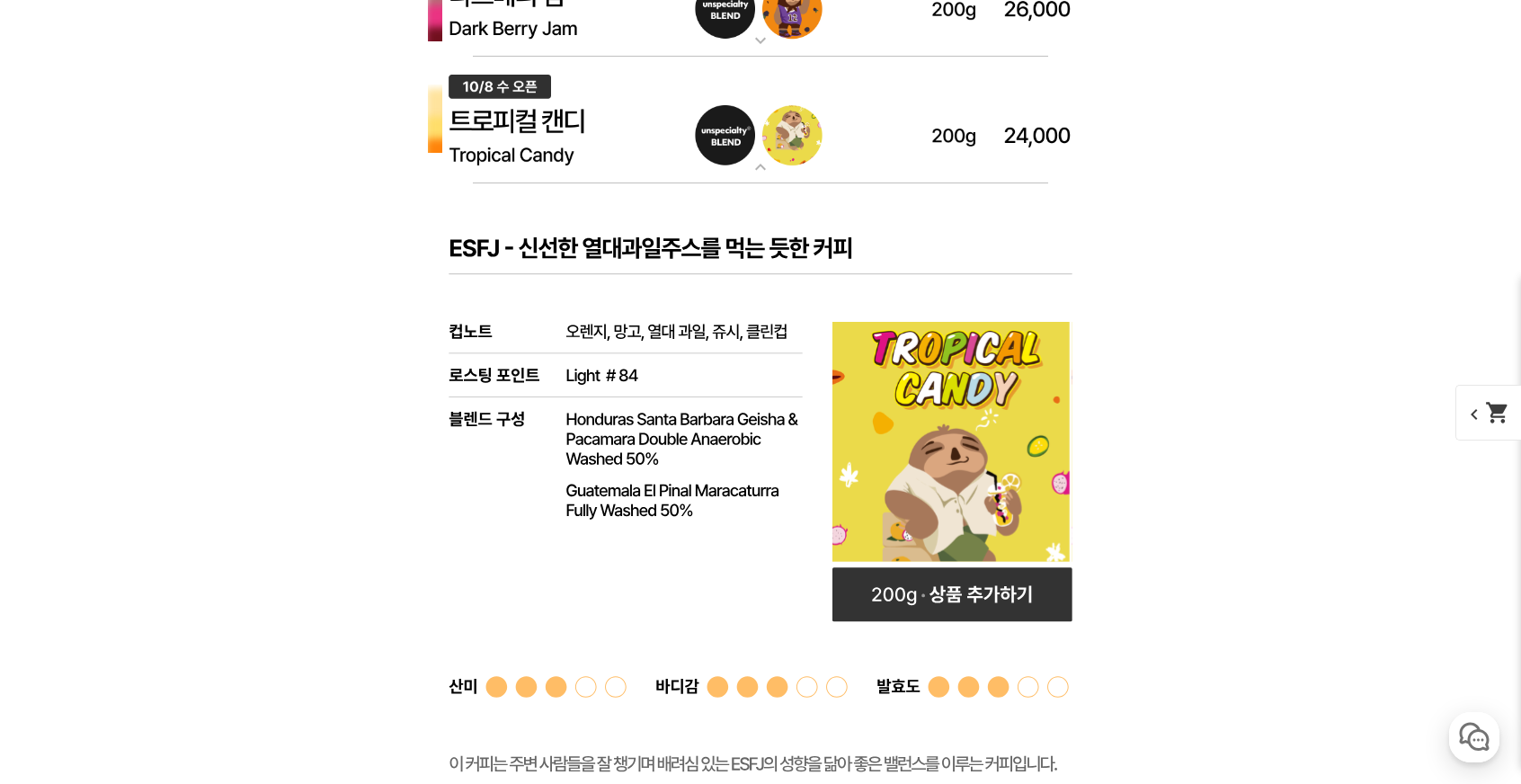
scroll to position [6380, 0]
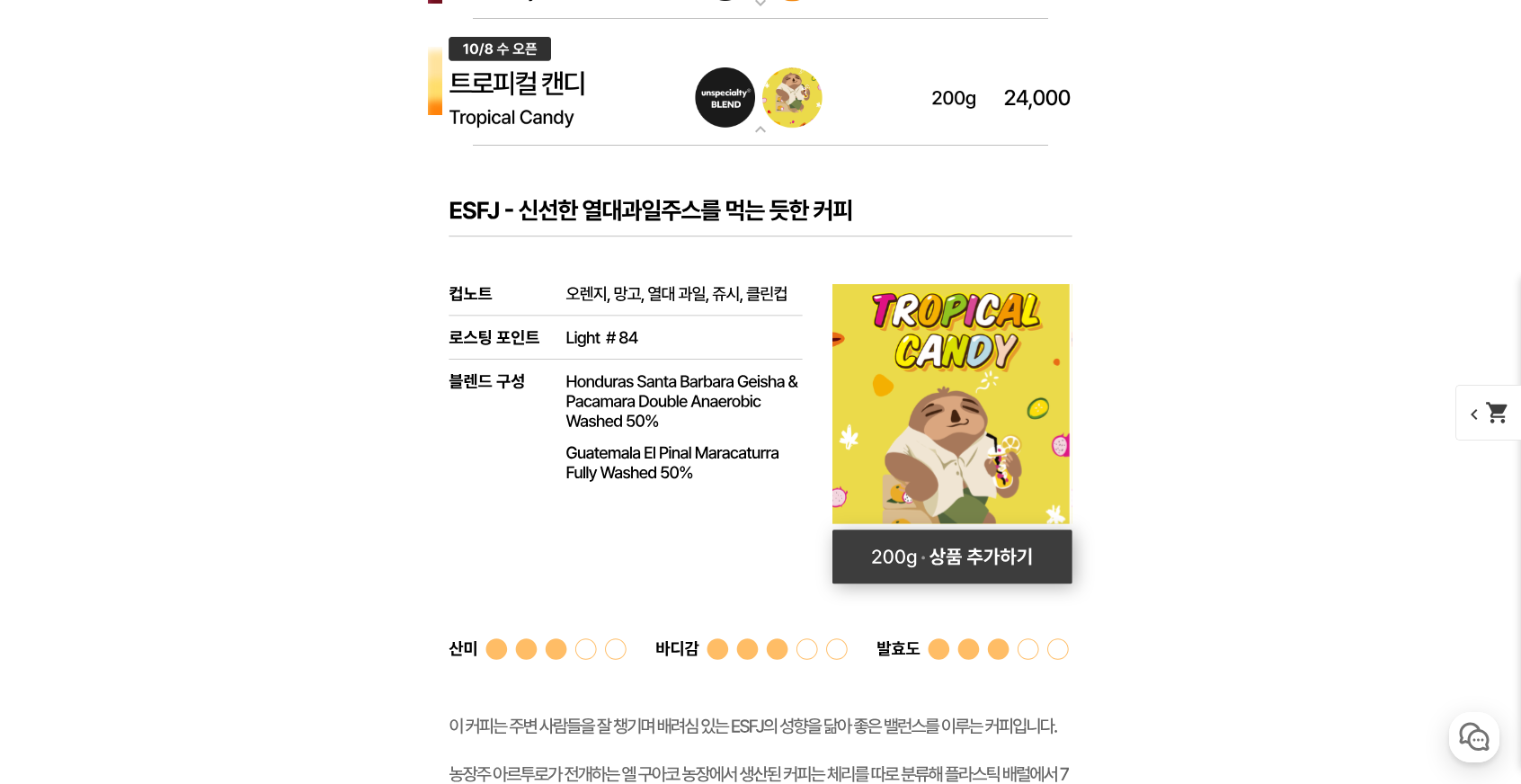
click at [968, 563] on rect at bounding box center [953, 556] width 240 height 54
select select "[10.8 오픈] 트로피컬 캔디 (언스페셜티 블렌드)"
select select "200g"
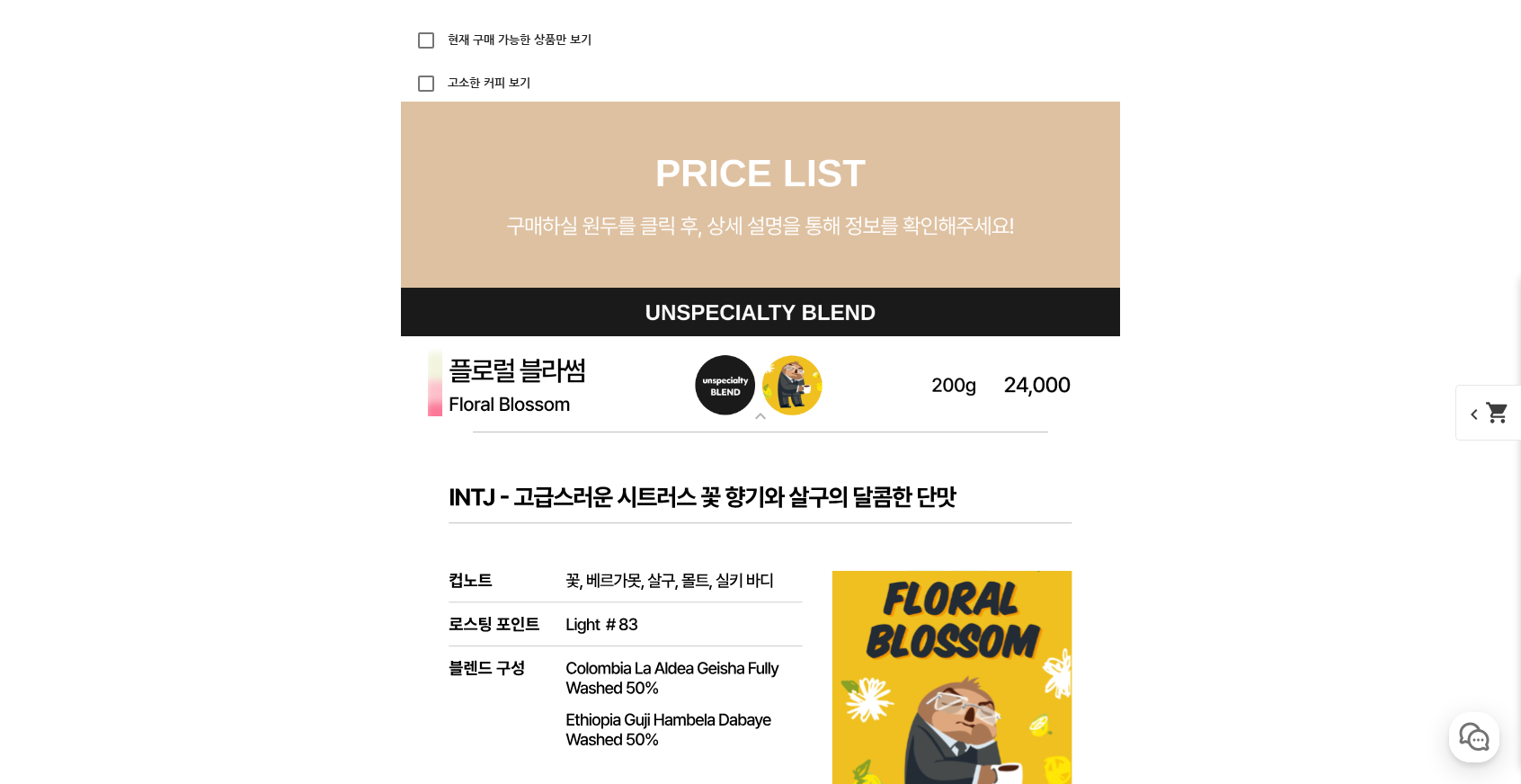
scroll to position [5392, 0]
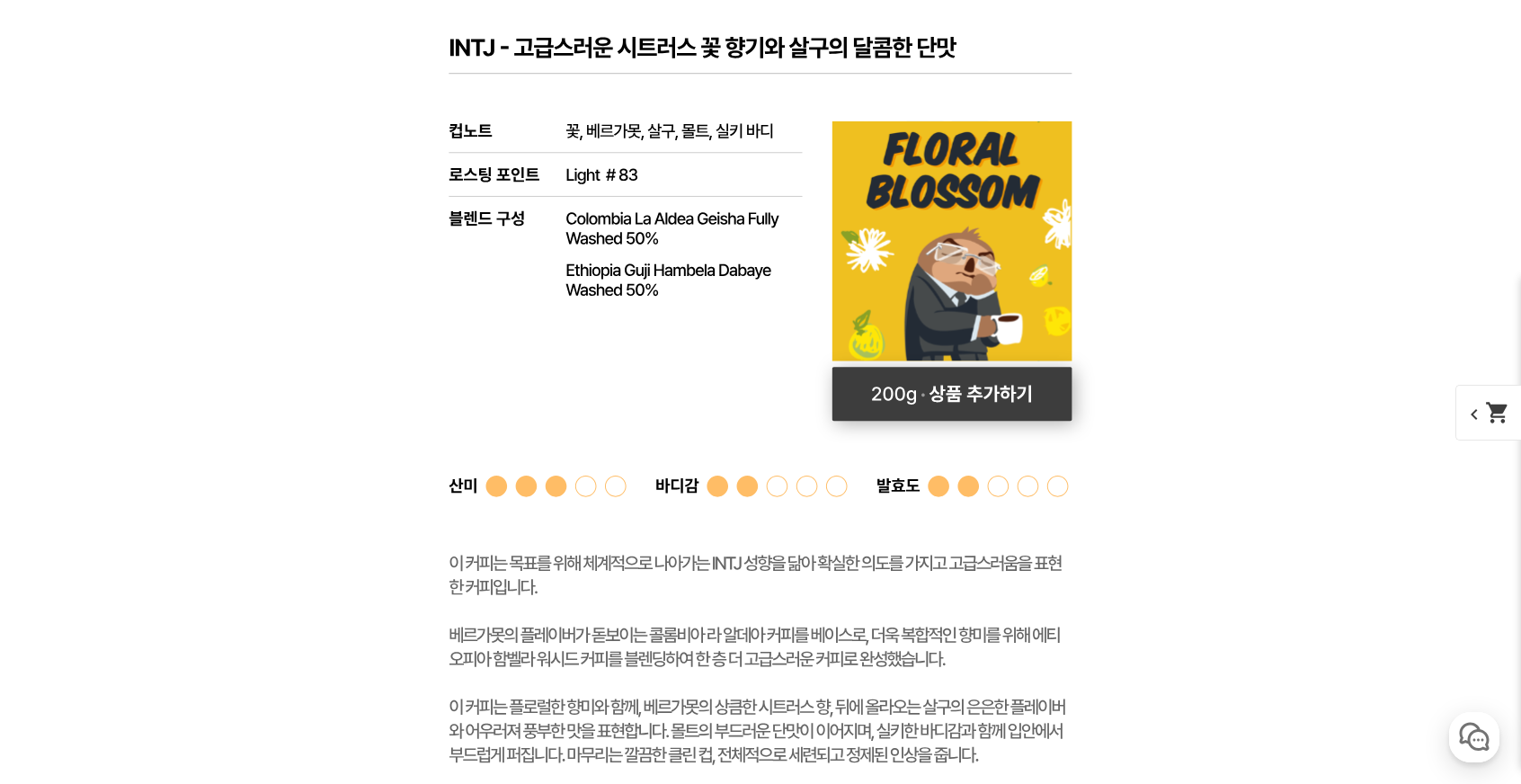
click at [1027, 392] on rect at bounding box center [953, 393] width 240 height 54
select select "플로럴 블라썸 (언스페셜티 블렌드)"
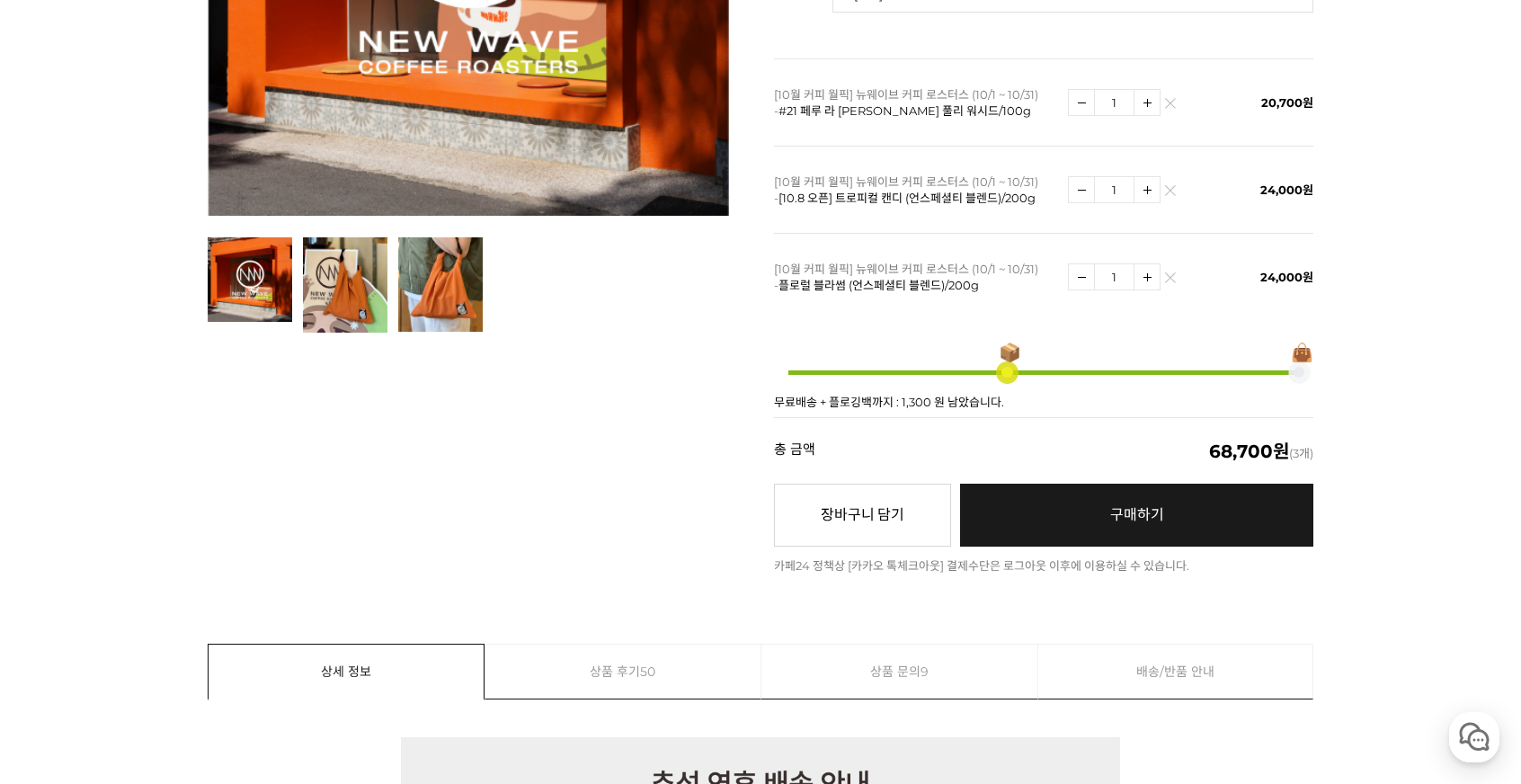
scroll to position [360, 0]
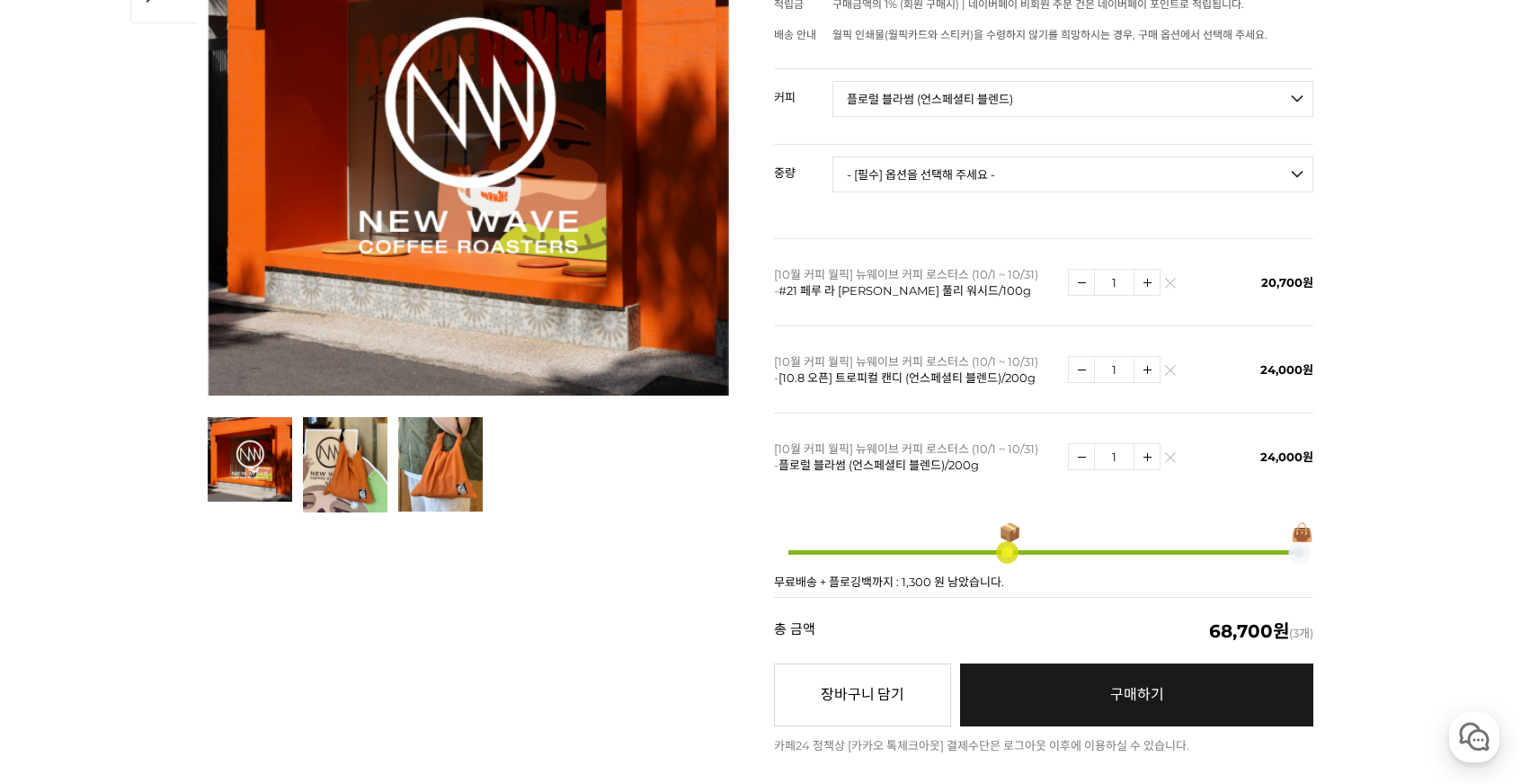
click at [1170, 282] on img at bounding box center [1170, 286] width 10 height 10
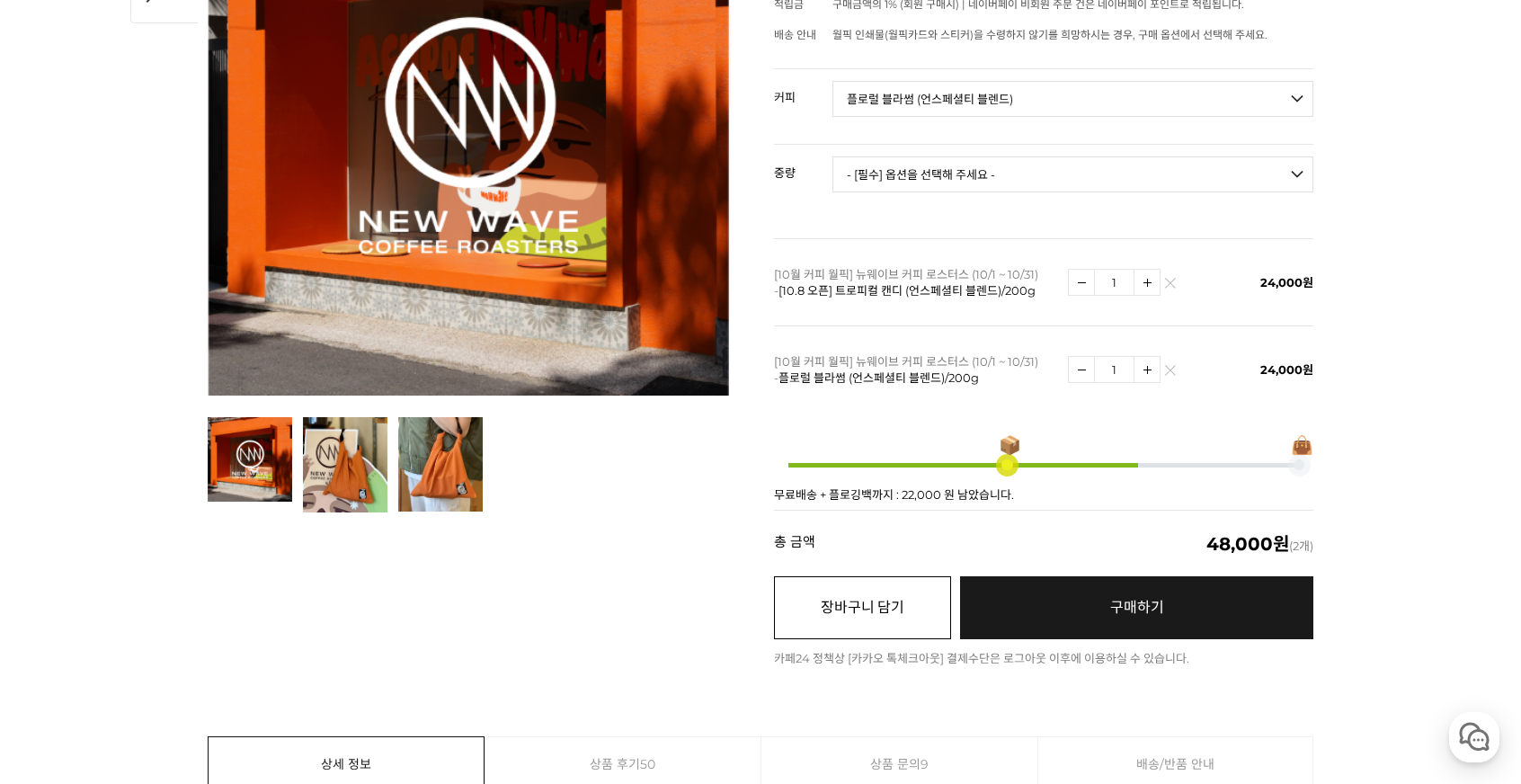
click at [868, 581] on button "장바구니 담기" at bounding box center [863, 607] width 178 height 63
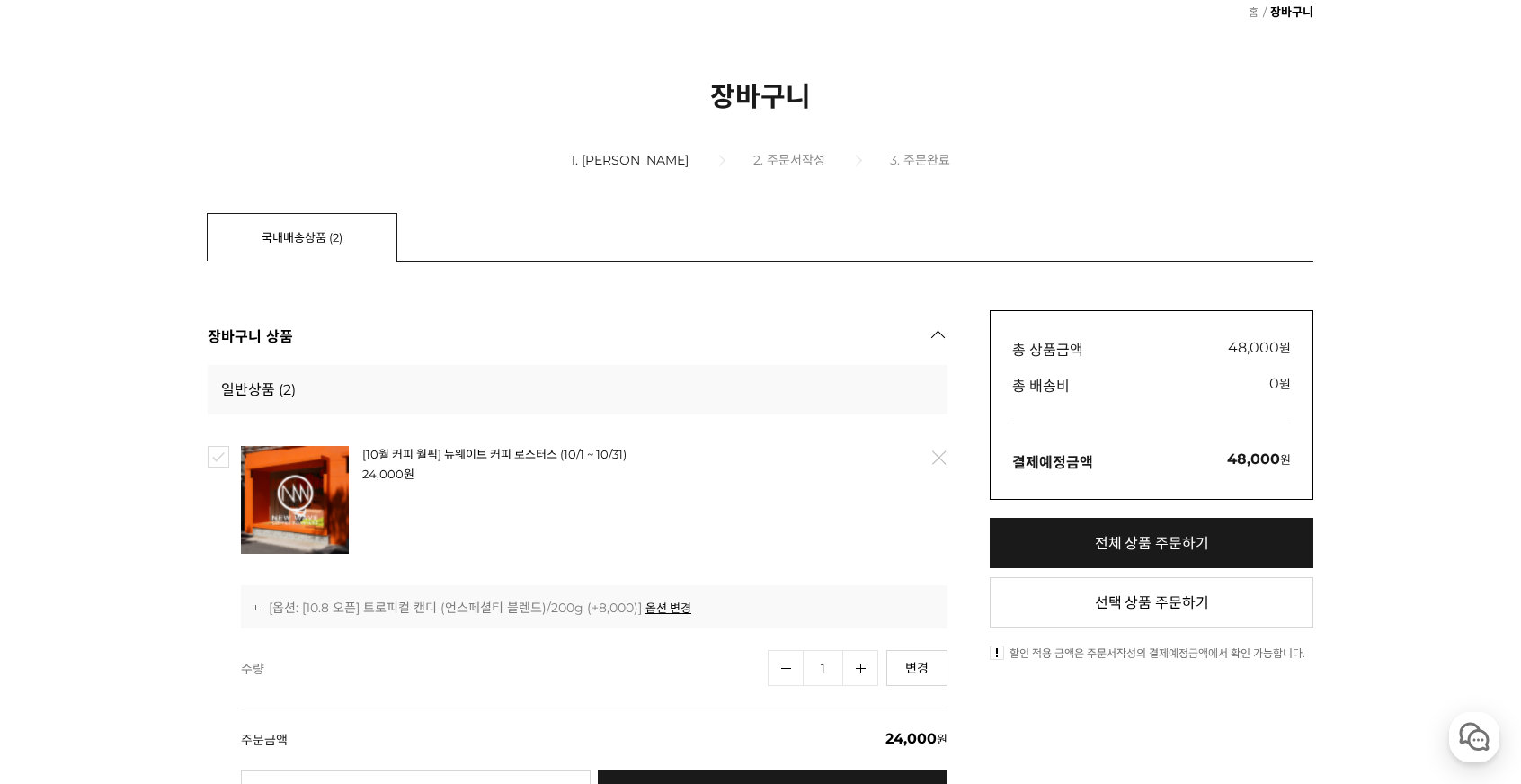
scroll to position [179, 0]
